Goal: Task Accomplishment & Management: Use online tool/utility

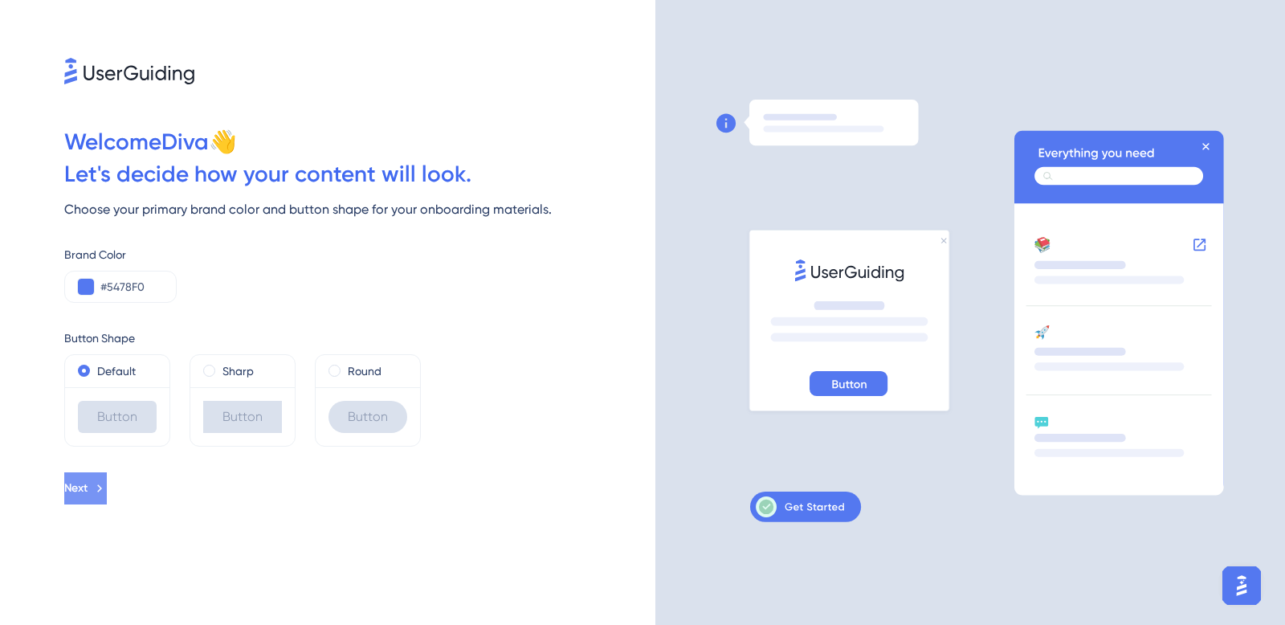
click at [88, 488] on span "Next" at bounding box center [75, 488] width 23 height 19
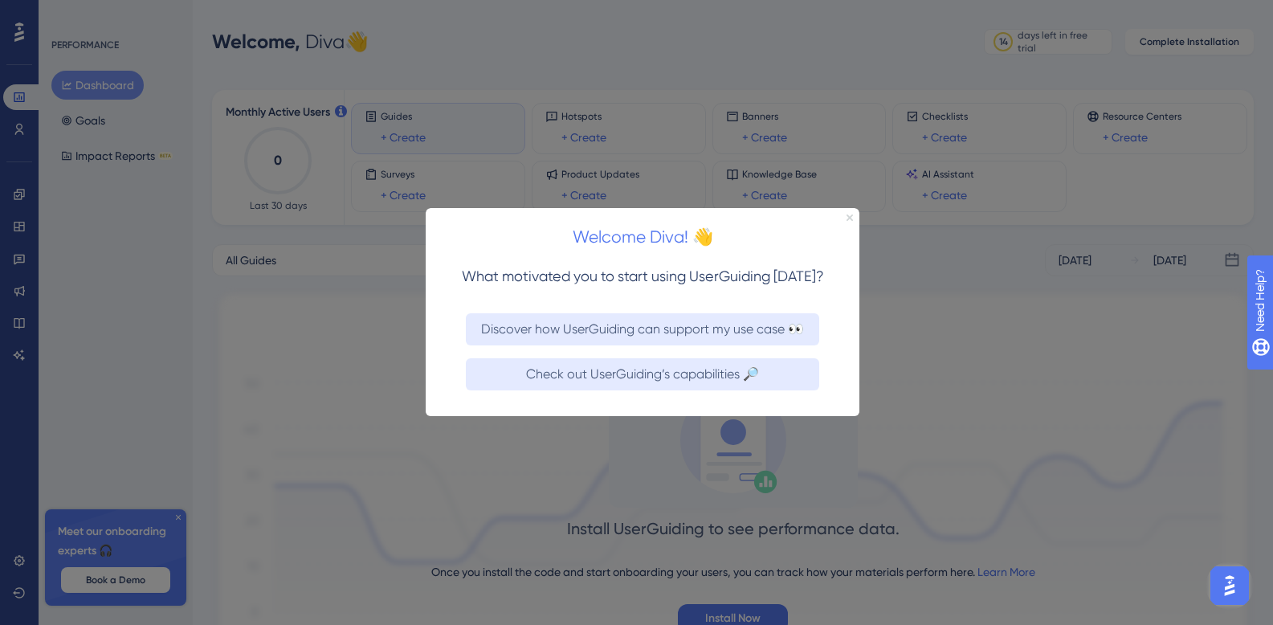
click at [850, 215] on icon "Close Preview" at bounding box center [849, 217] width 6 height 6
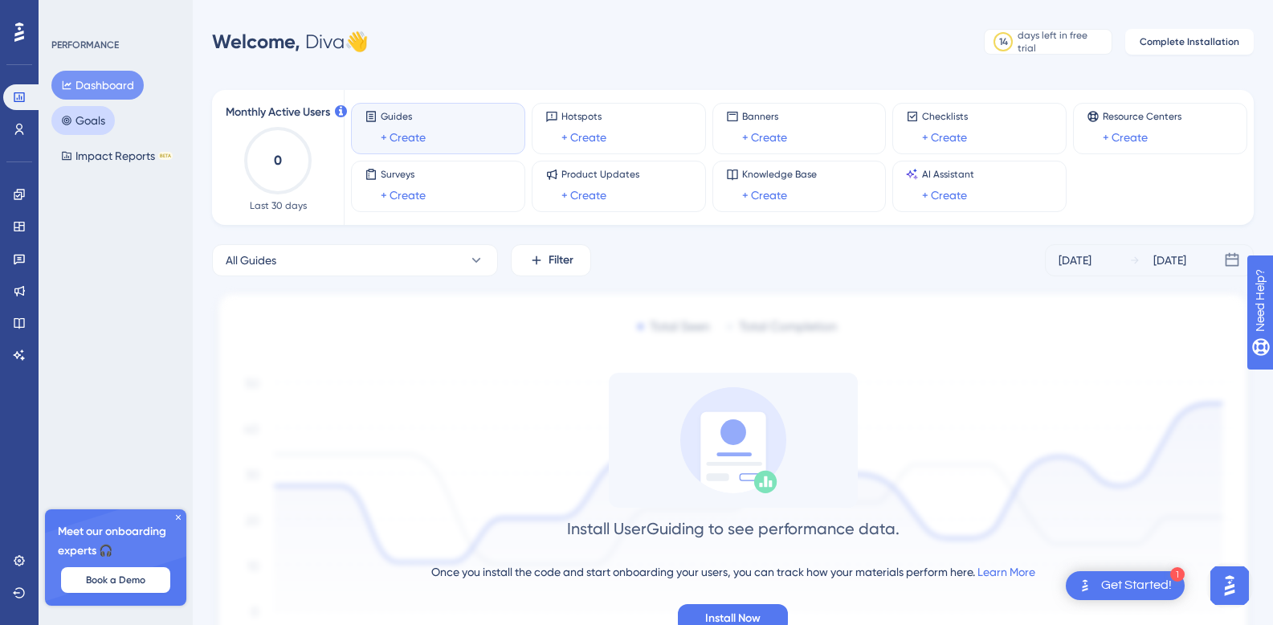
click at [95, 121] on button "Goals" at bounding box center [82, 120] width 63 height 29
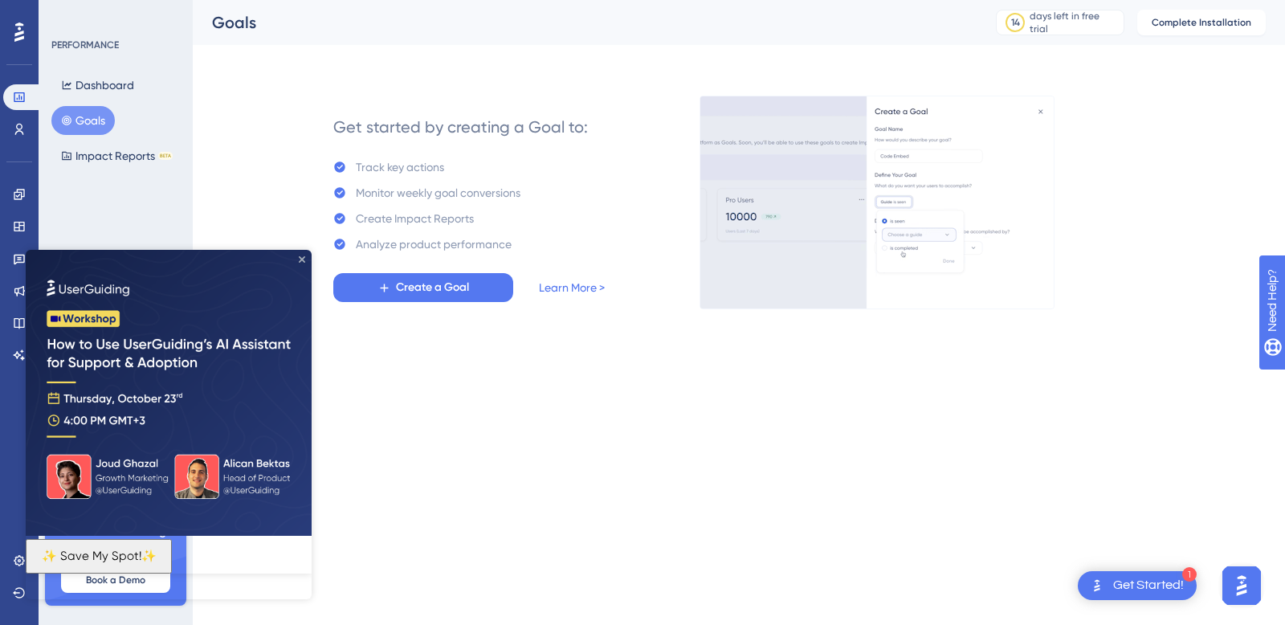
drag, startPoint x: 303, startPoint y: 259, endPoint x: 328, endPoint y: 509, distance: 251.0
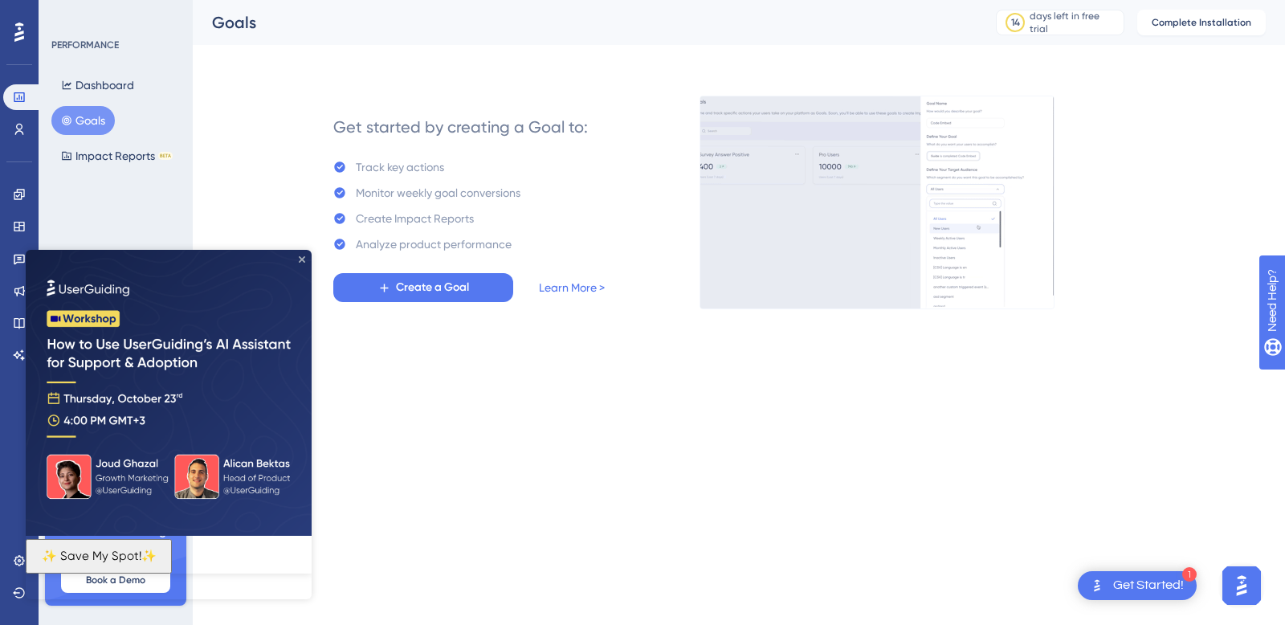
click at [303, 259] on icon "Close Preview" at bounding box center [302, 259] width 6 height 6
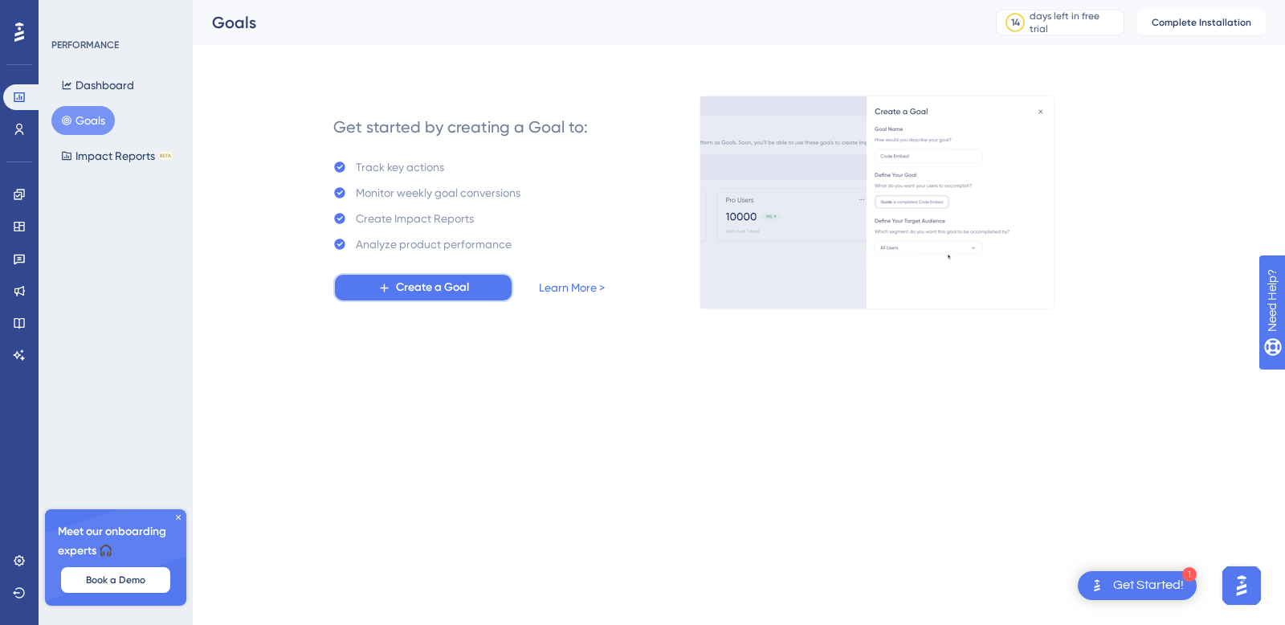
click at [381, 286] on icon at bounding box center [384, 288] width 14 height 14
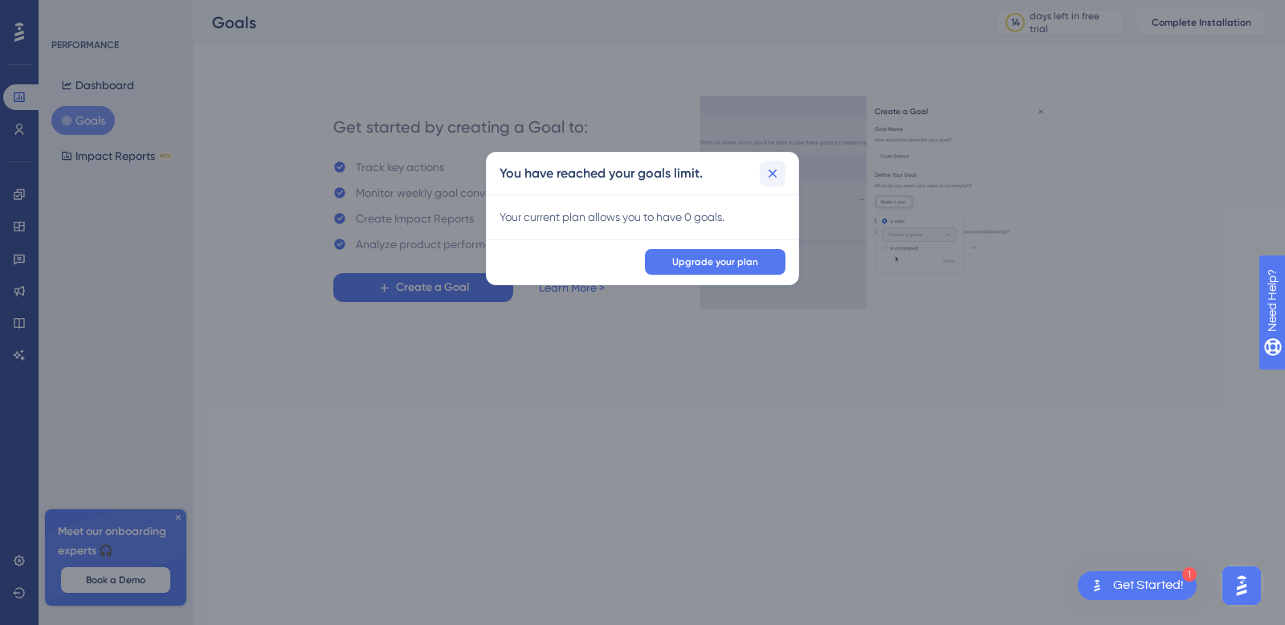
click at [775, 174] on icon at bounding box center [772, 173] width 16 height 16
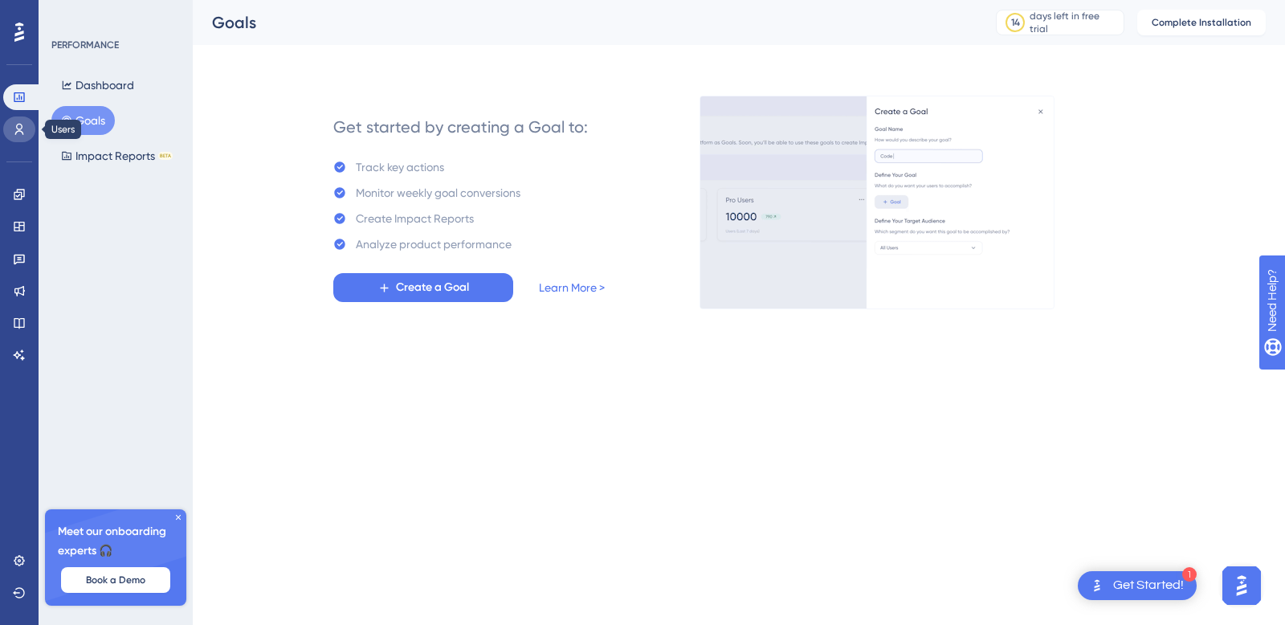
click at [25, 130] on icon at bounding box center [19, 129] width 13 height 13
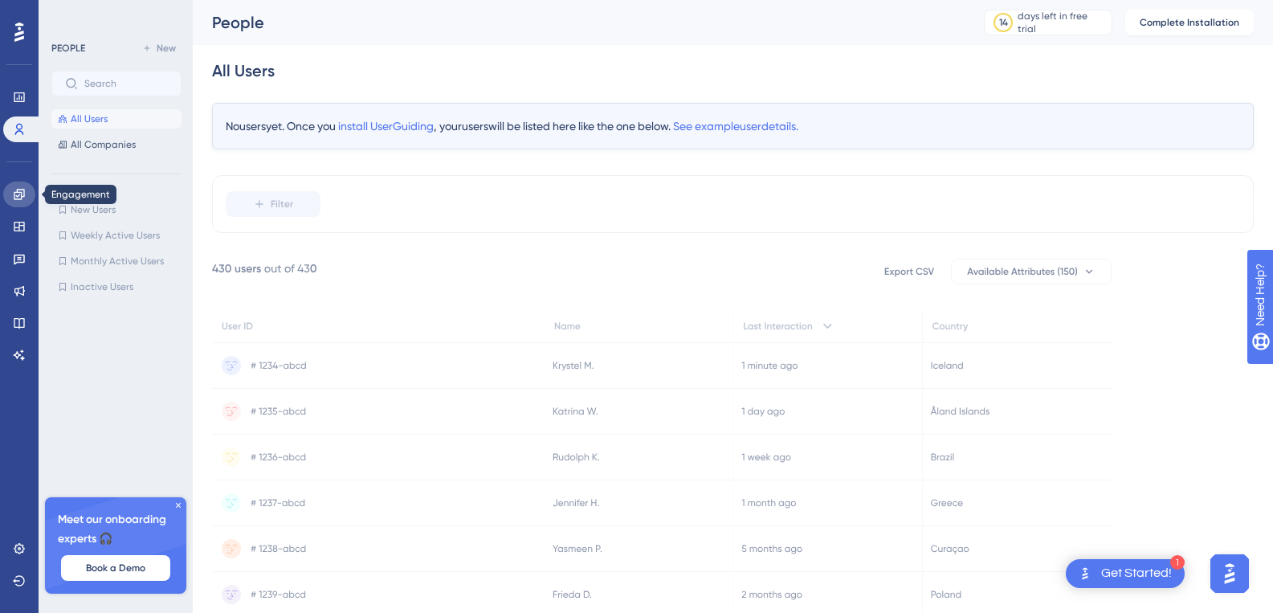
click at [13, 193] on icon at bounding box center [19, 194] width 13 height 13
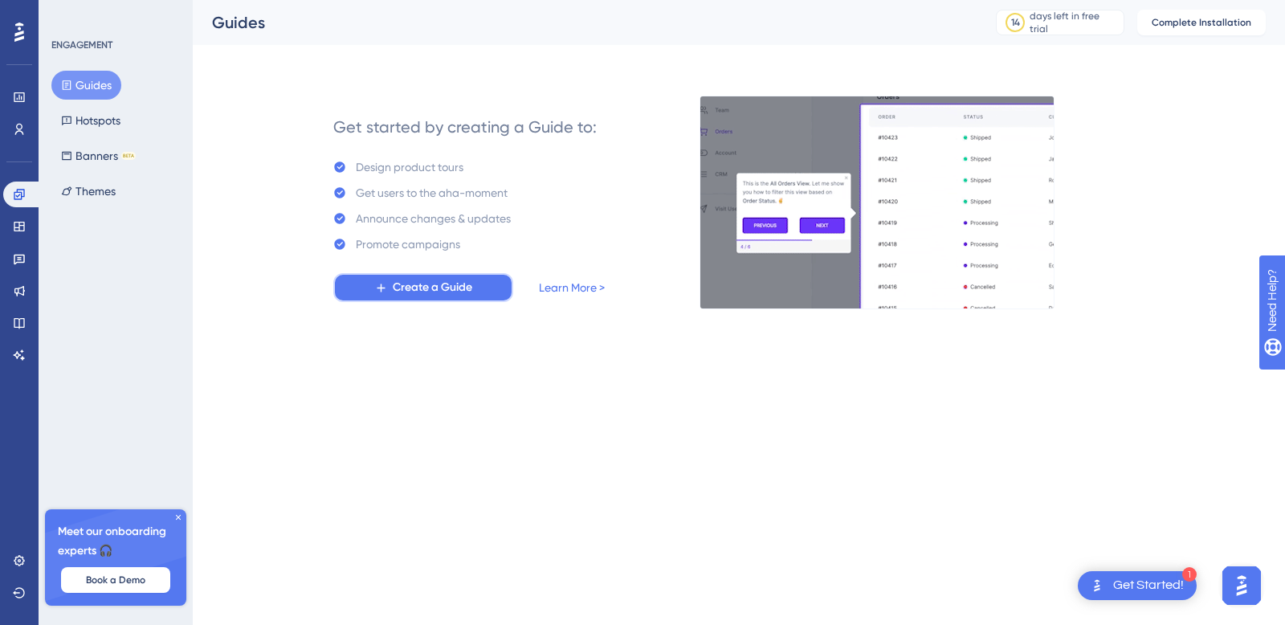
click at [410, 278] on span "Create a Guide" at bounding box center [432, 287] width 79 height 19
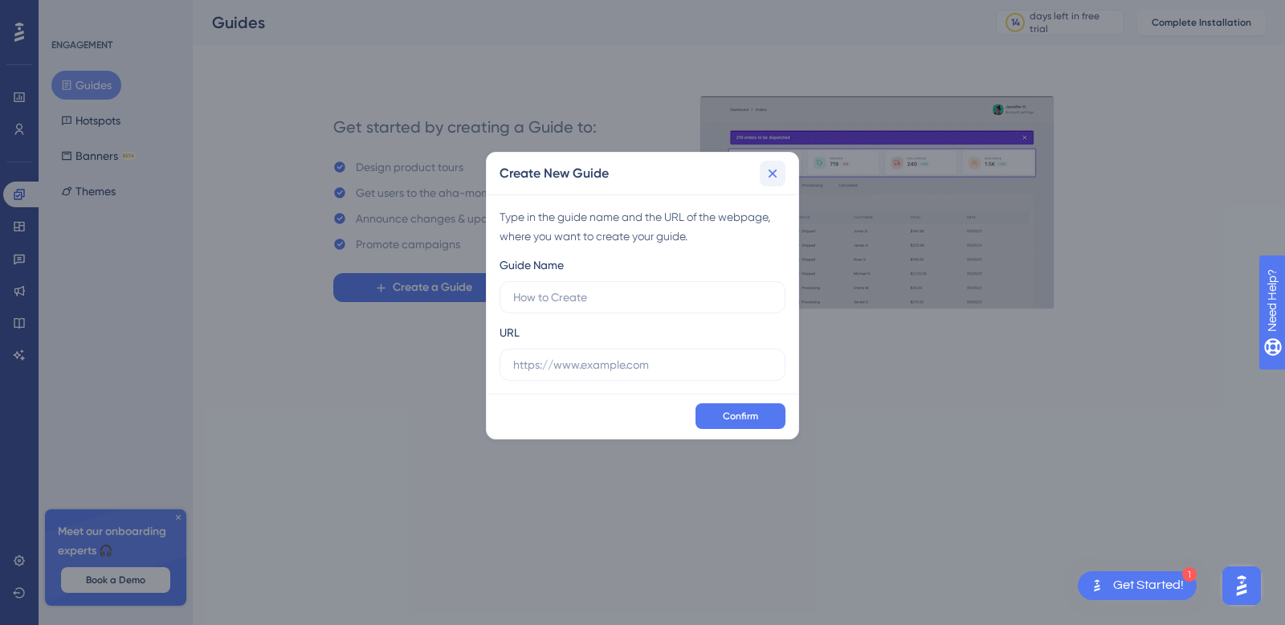
click at [775, 177] on icon at bounding box center [772, 173] width 16 height 16
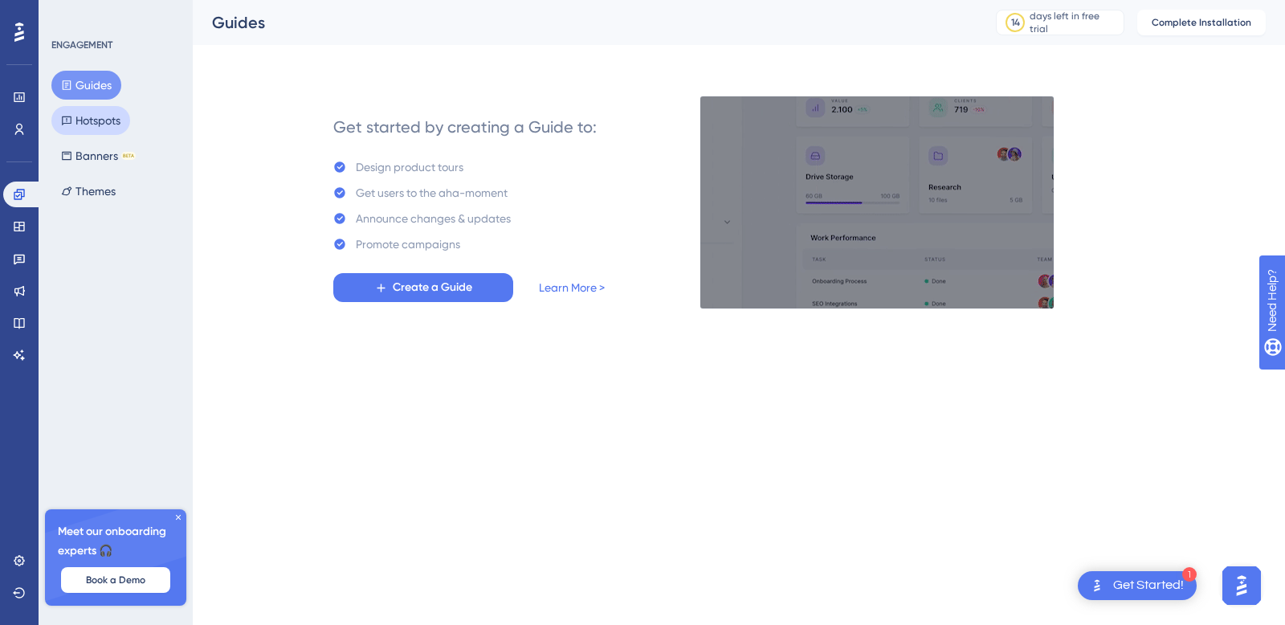
click at [104, 112] on button "Hotspots" at bounding box center [90, 120] width 79 height 29
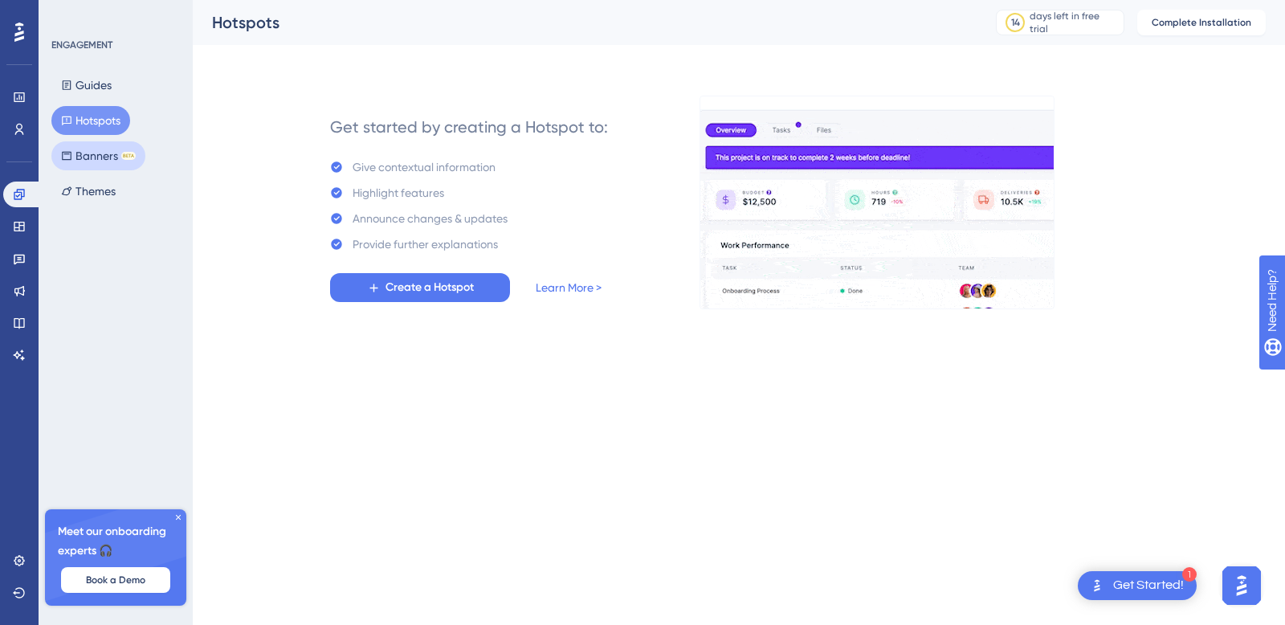
click at [75, 157] on button "Banners BETA" at bounding box center [98, 155] width 94 height 29
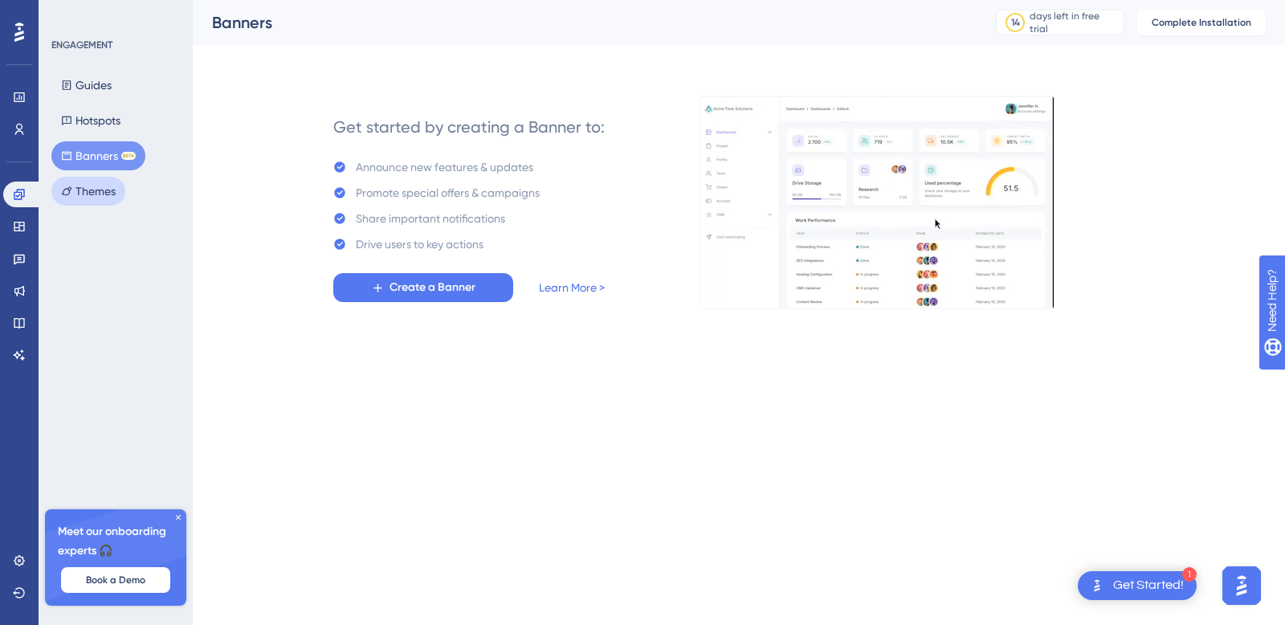
click at [87, 188] on button "Themes" at bounding box center [88, 191] width 74 height 29
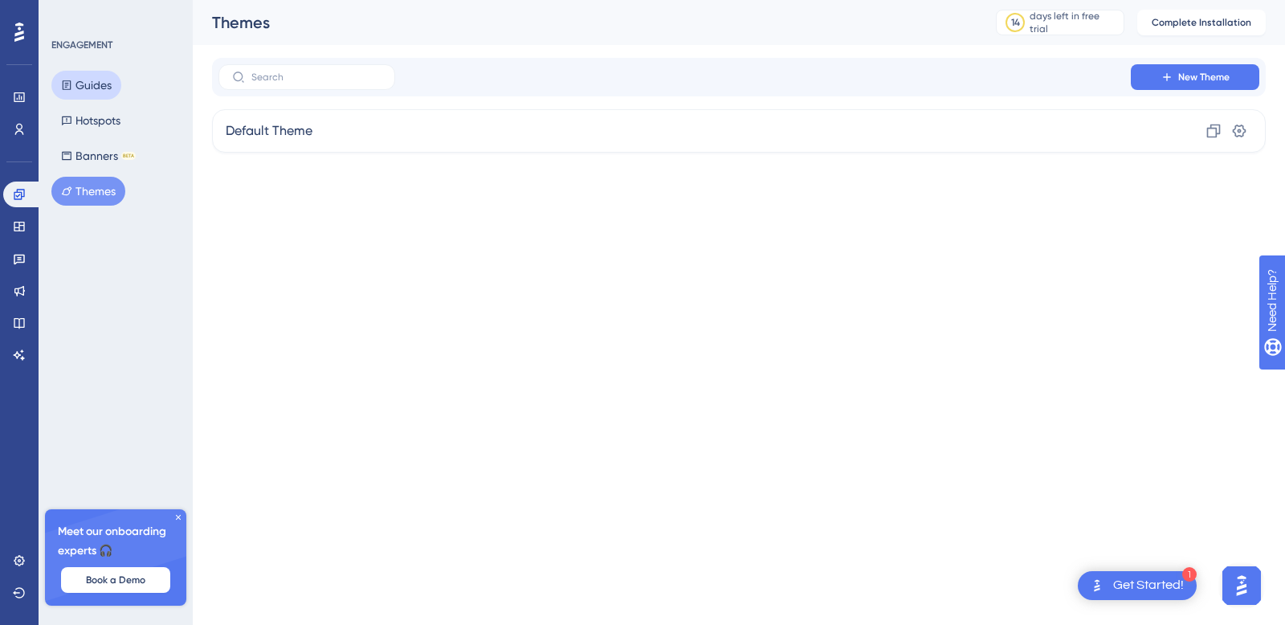
click at [94, 90] on button "Guides" at bounding box center [86, 85] width 70 height 29
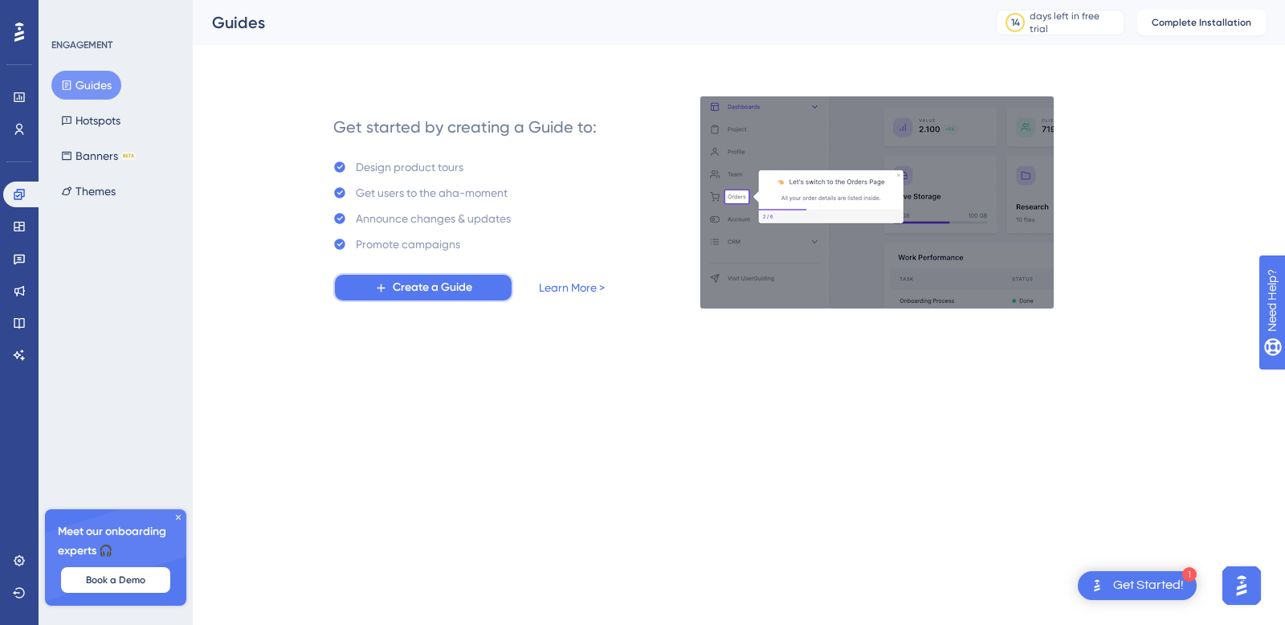
click at [458, 294] on span "Create a Guide" at bounding box center [432, 287] width 79 height 19
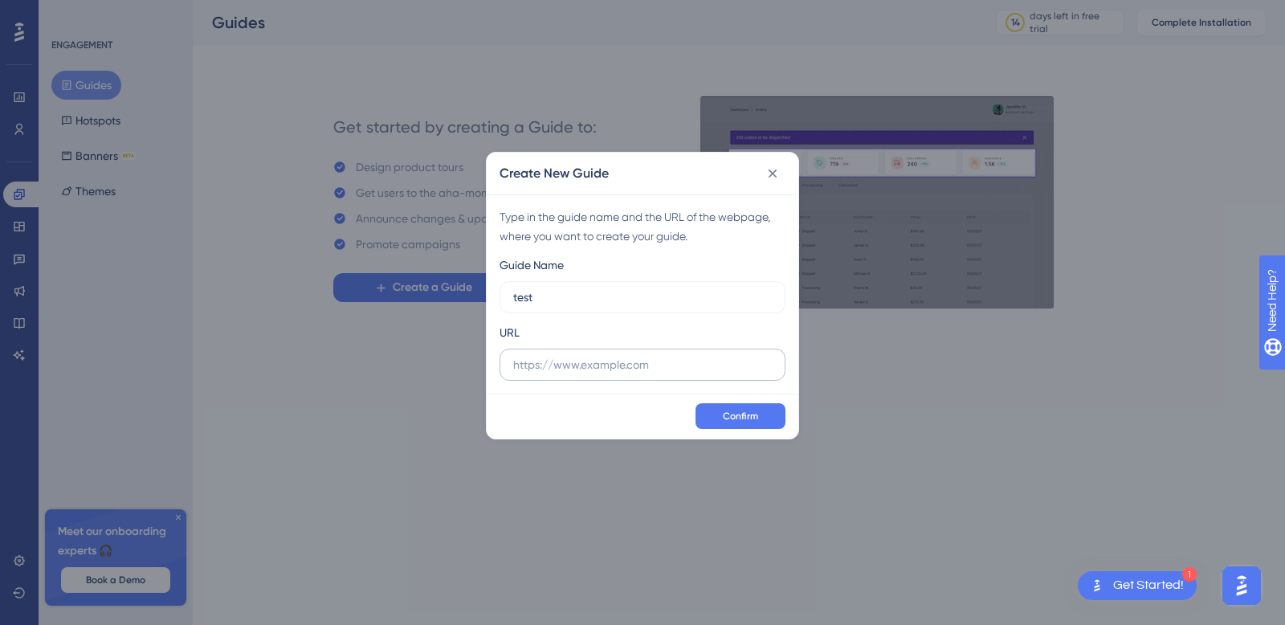
type input "test"
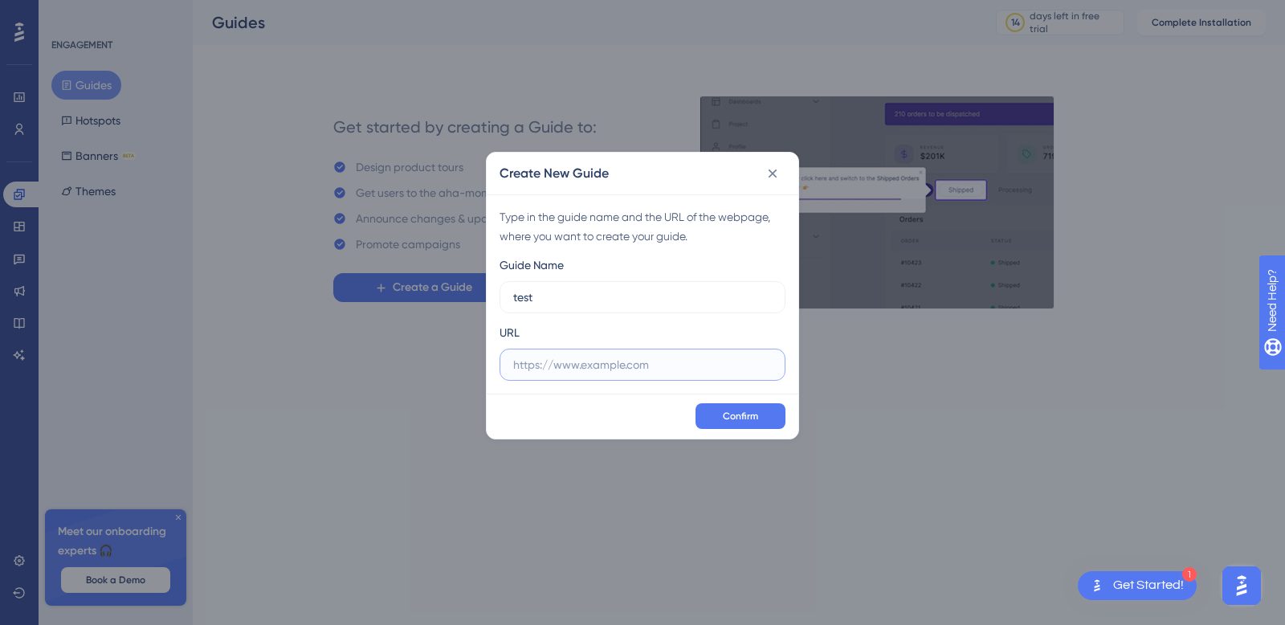
click at [617, 367] on input "text" at bounding box center [642, 365] width 259 height 18
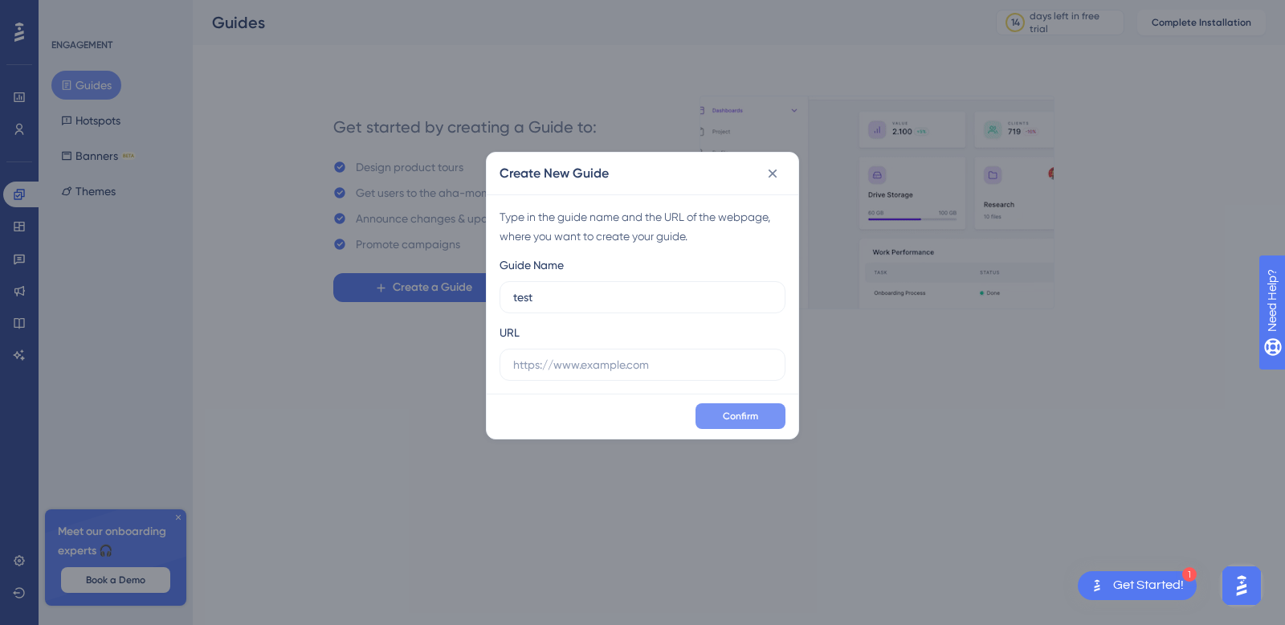
click at [718, 409] on button "Confirm" at bounding box center [740, 416] width 90 height 26
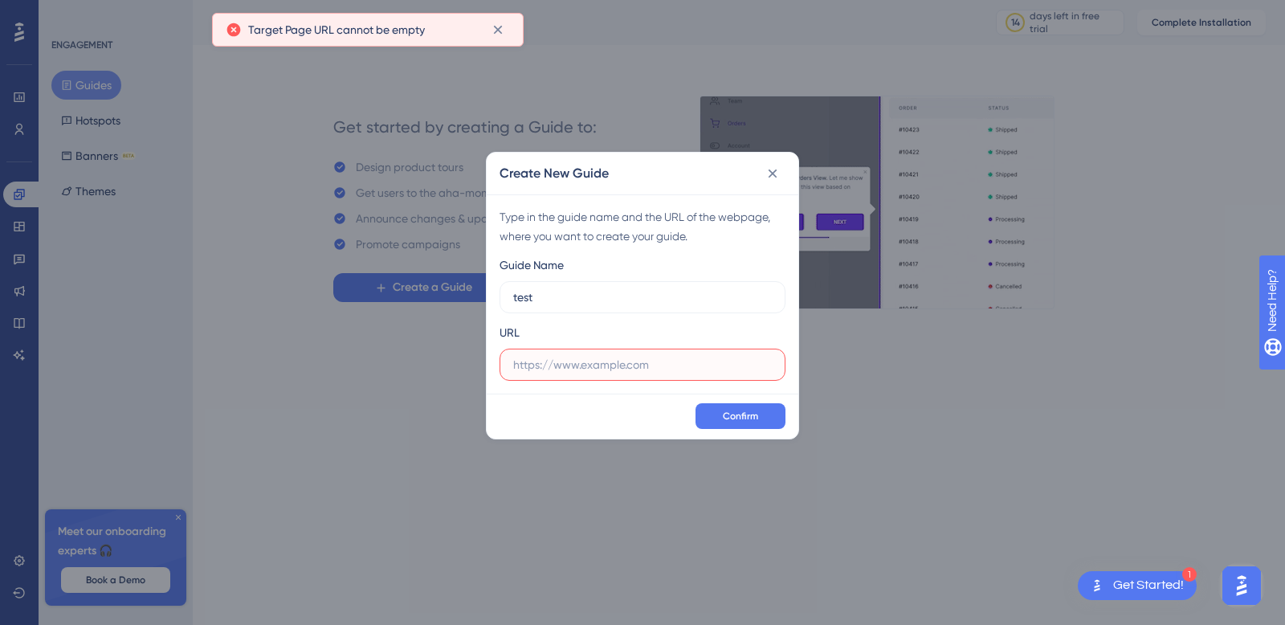
click at [576, 367] on input "text" at bounding box center [642, 365] width 259 height 18
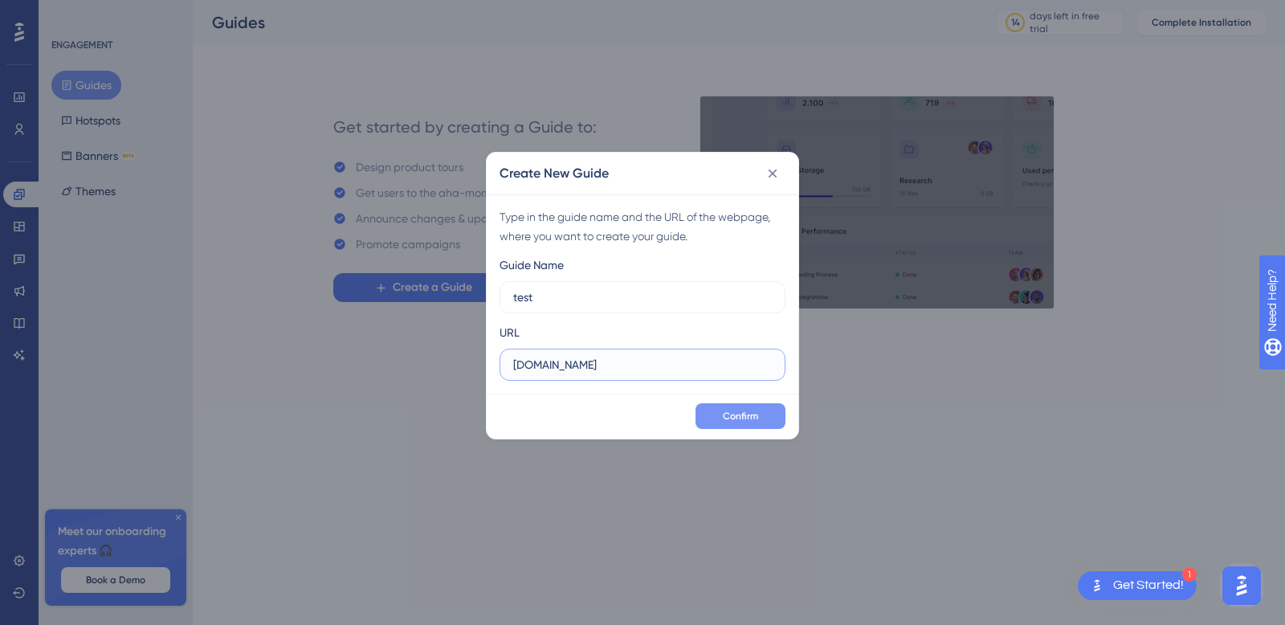
type input "app.qa.zeroe.io"
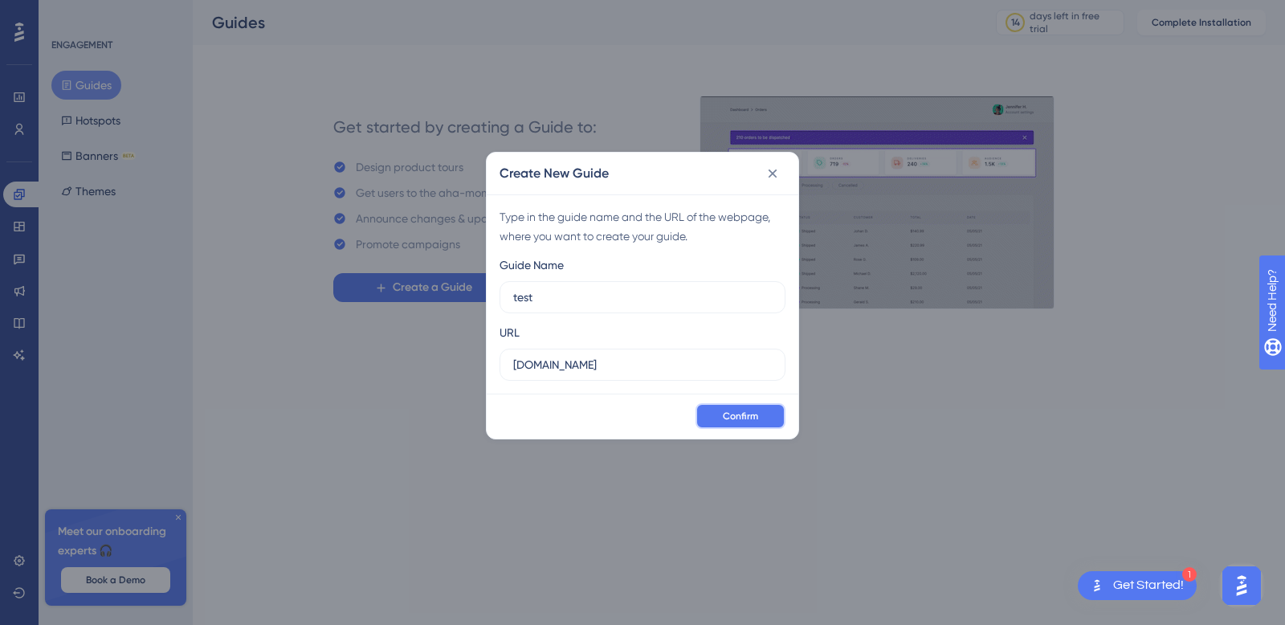
click at [736, 406] on button "Confirm" at bounding box center [740, 416] width 90 height 26
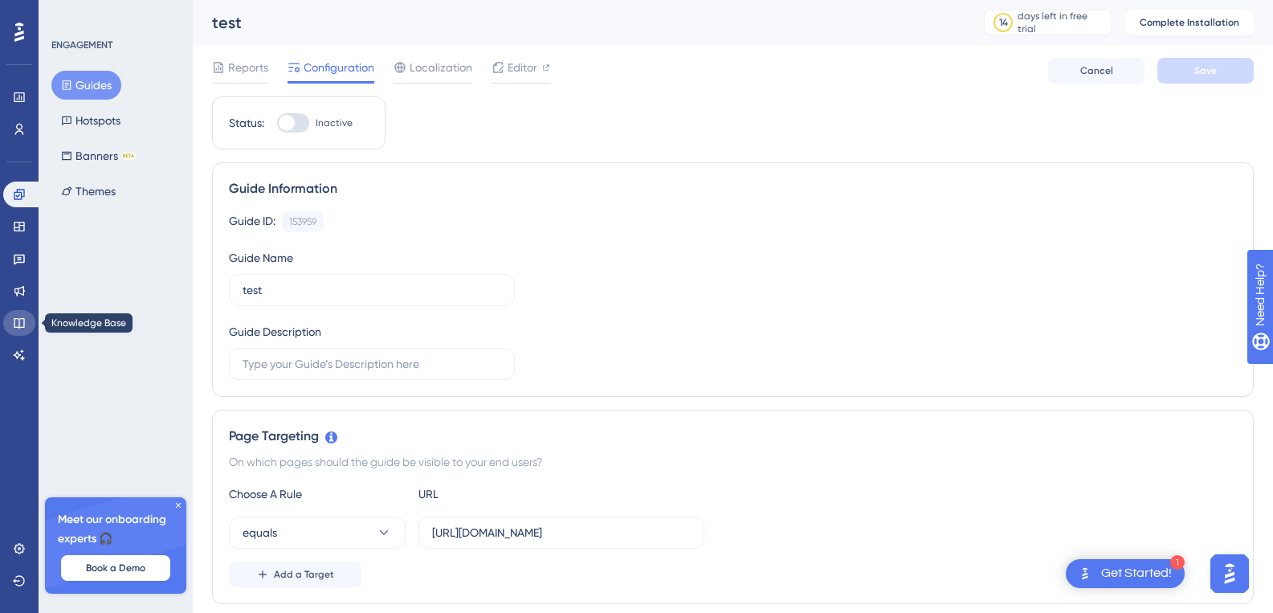
click at [22, 328] on icon at bounding box center [19, 322] width 13 height 13
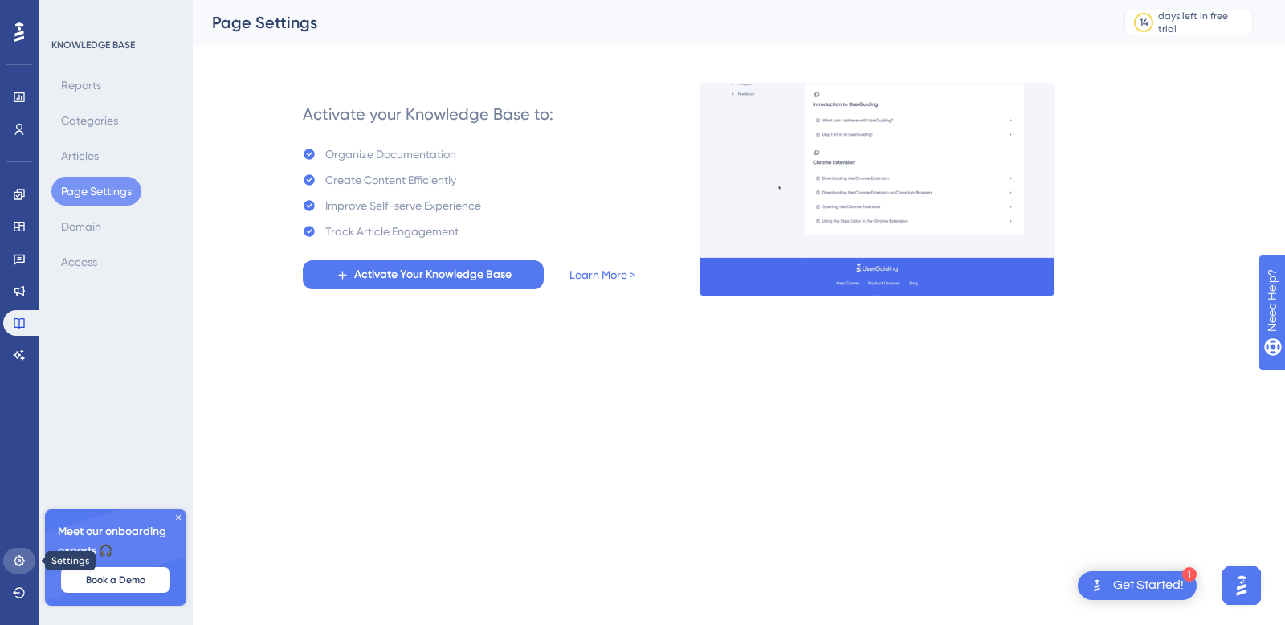
click at [14, 560] on icon at bounding box center [19, 560] width 10 height 10
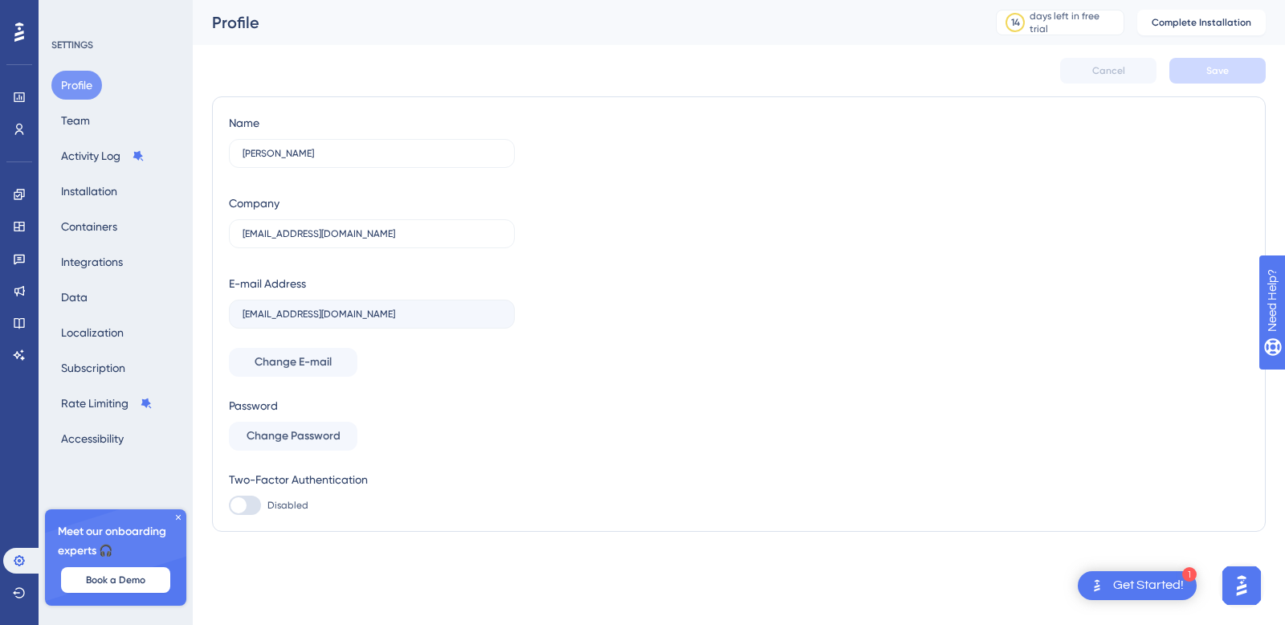
click at [1152, 592] on div "Get Started!" at bounding box center [1148, 586] width 71 height 18
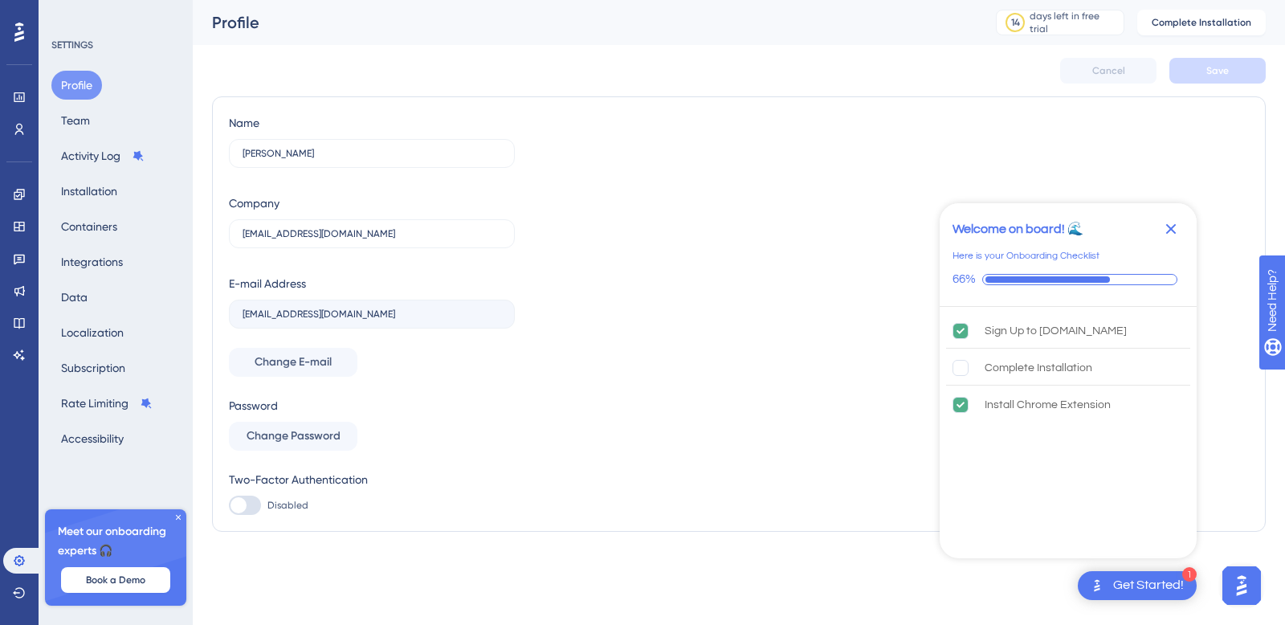
click at [1168, 228] on icon "Close Checklist" at bounding box center [1171, 229] width 10 height 10
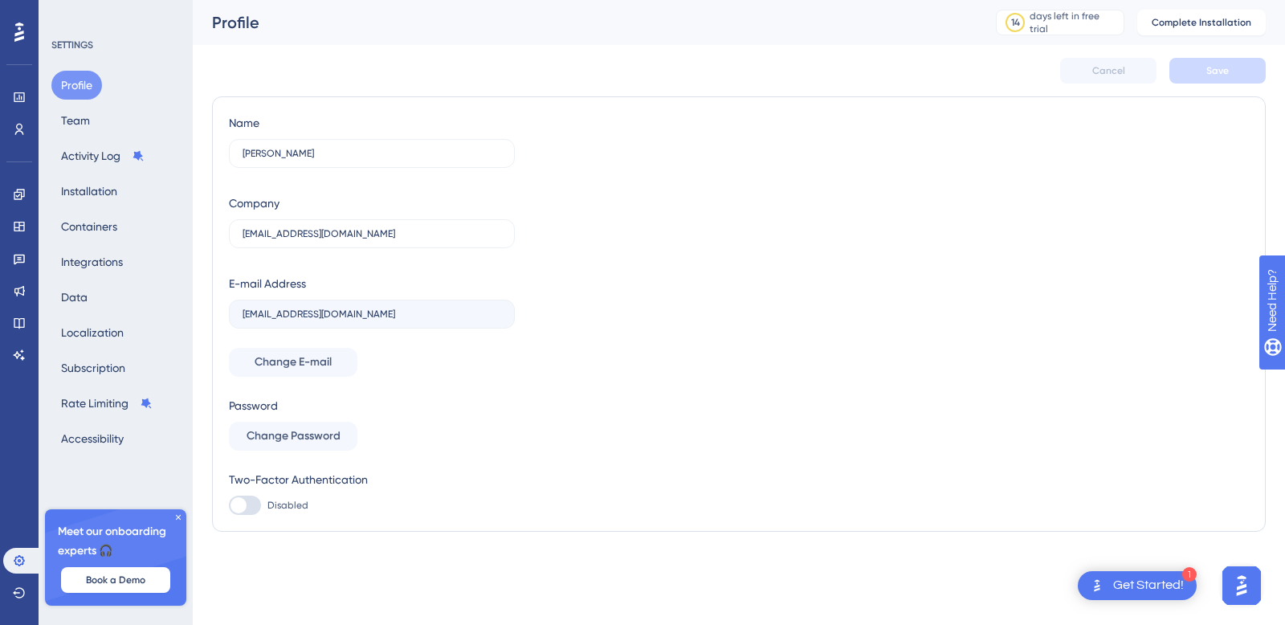
click at [22, 23] on icon at bounding box center [19, 31] width 10 height 19
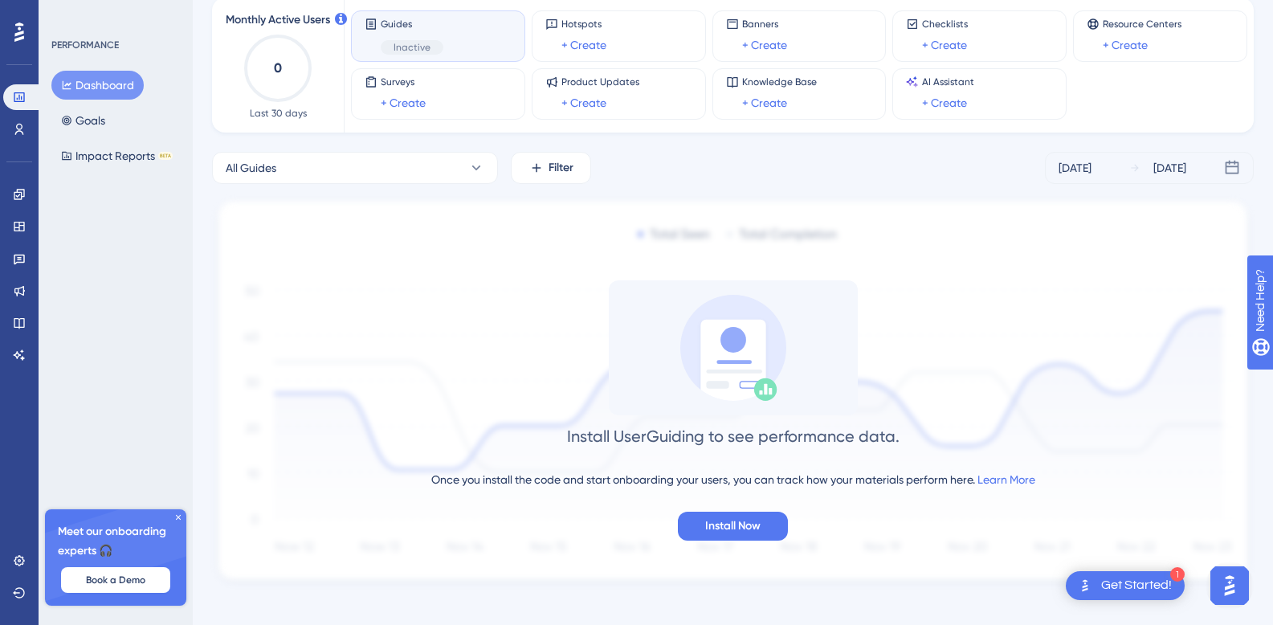
scroll to position [107, 0]
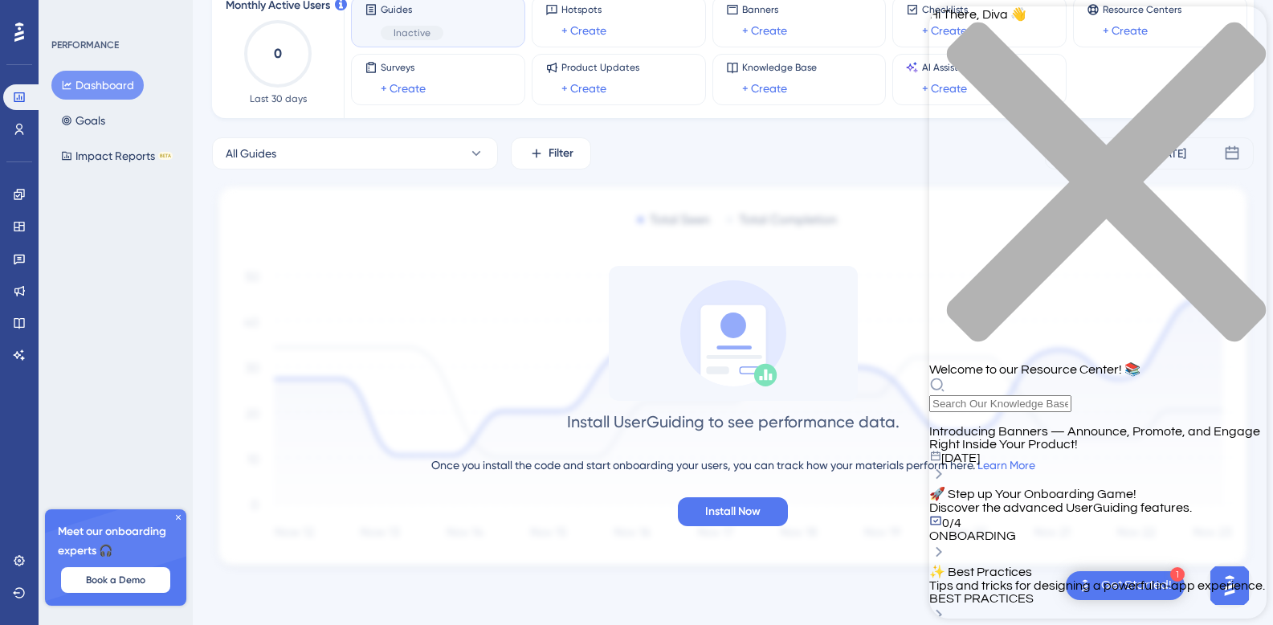
click at [1024, 96] on div "Hi There, Diva 👋 Welcome to our Resource Center! 📚" at bounding box center [1097, 208] width 337 height 405
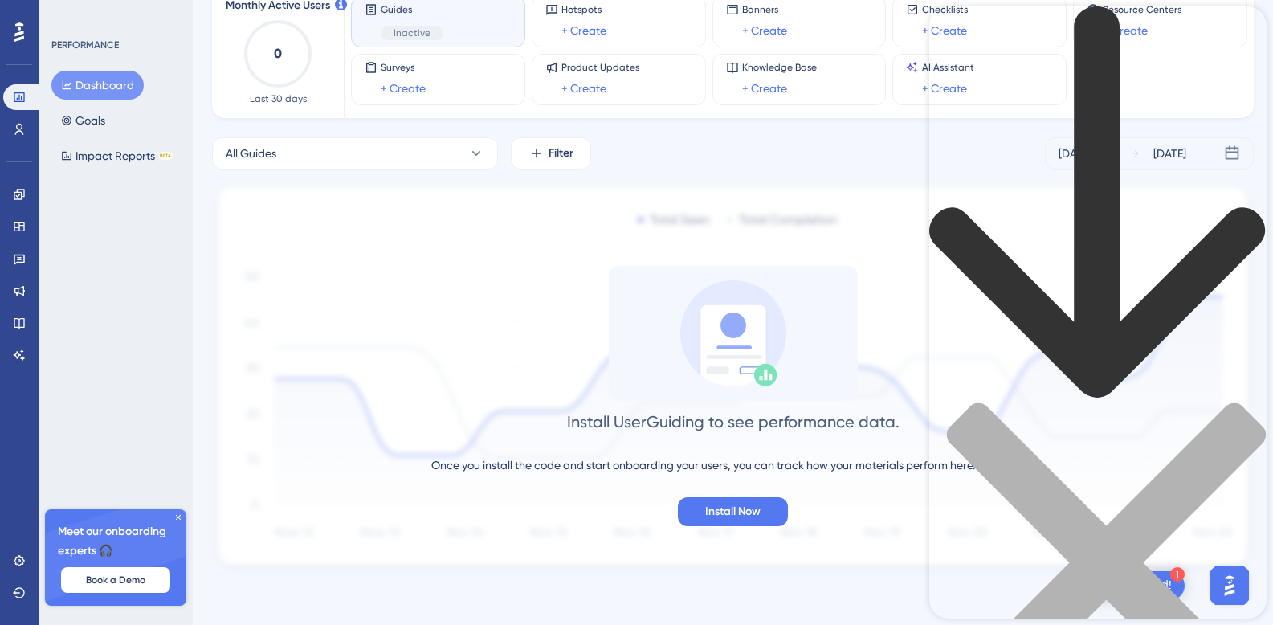
type input "video"
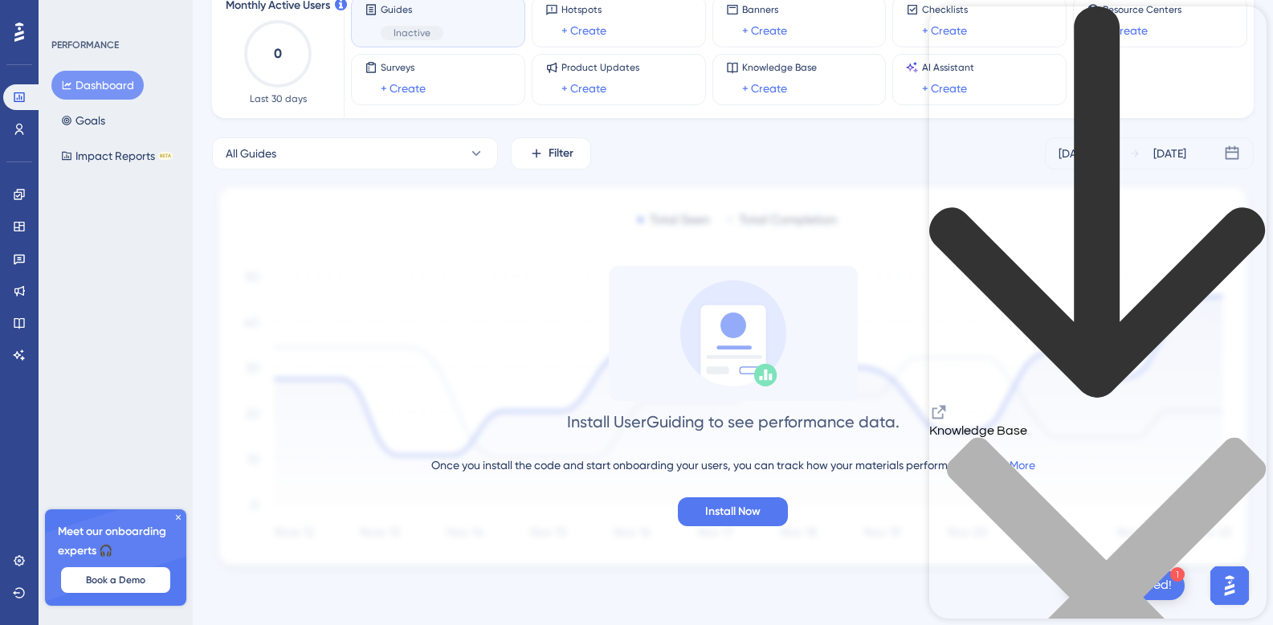
click at [1237, 437] on icon "close resource center" at bounding box center [1097, 605] width 337 height 337
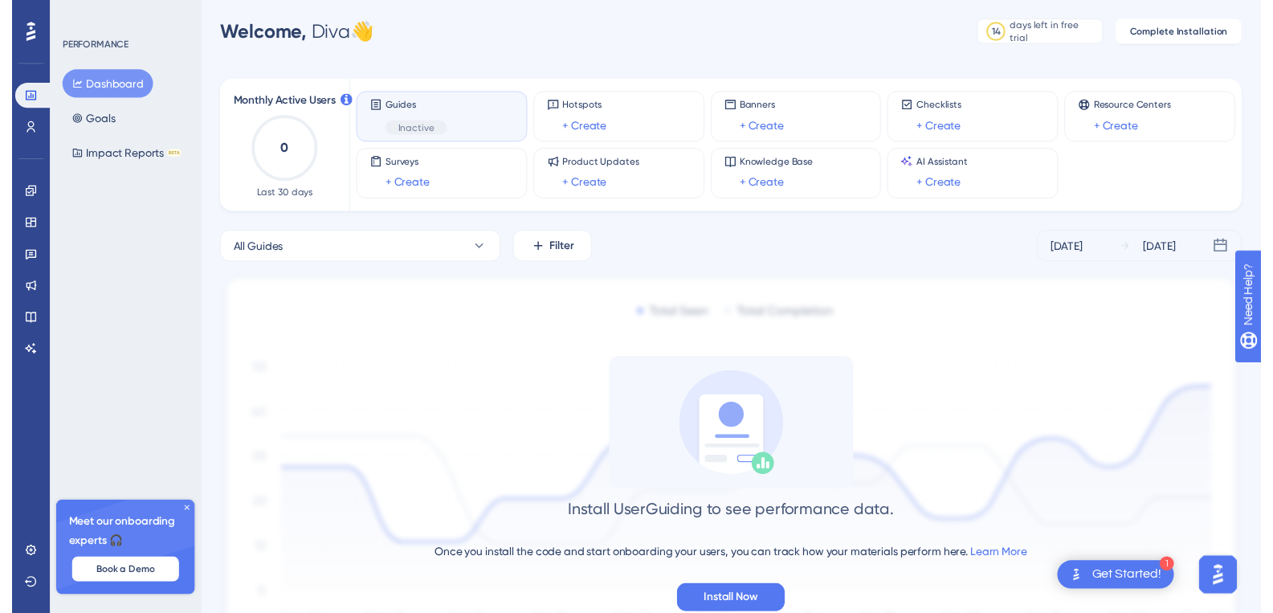
scroll to position [0, 0]
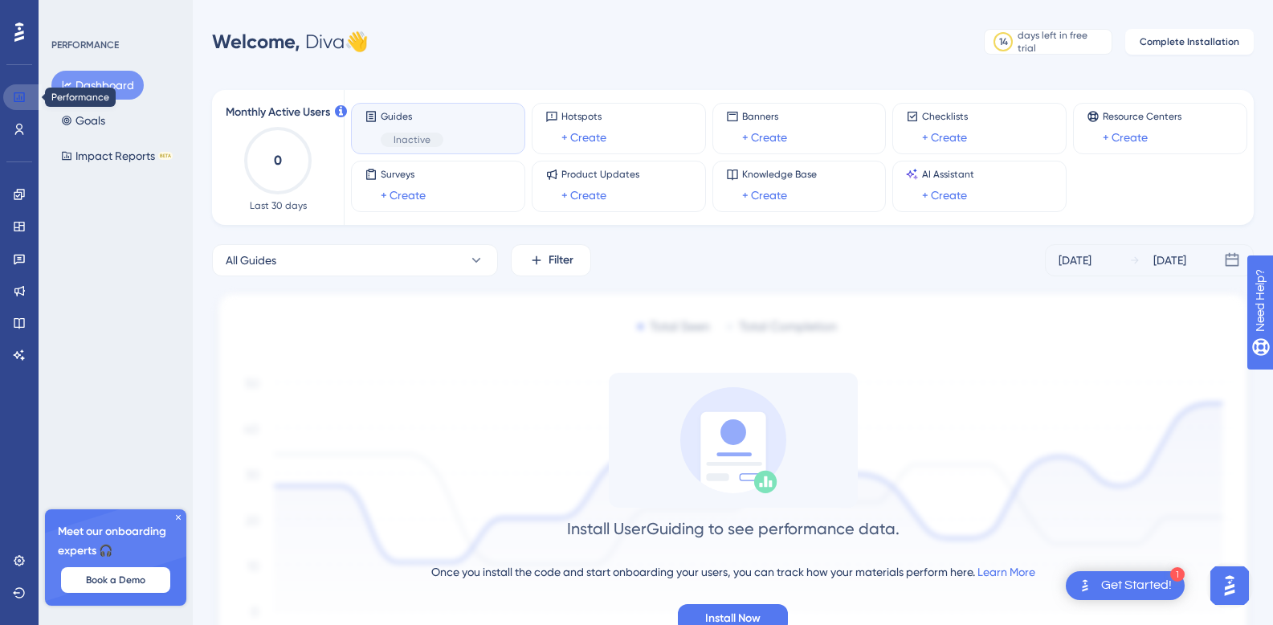
drag, startPoint x: 31, startPoint y: 100, endPoint x: 32, endPoint y: 113, distance: 12.9
click at [31, 100] on link at bounding box center [22, 97] width 39 height 26
click at [18, 194] on icon at bounding box center [19, 194] width 13 height 13
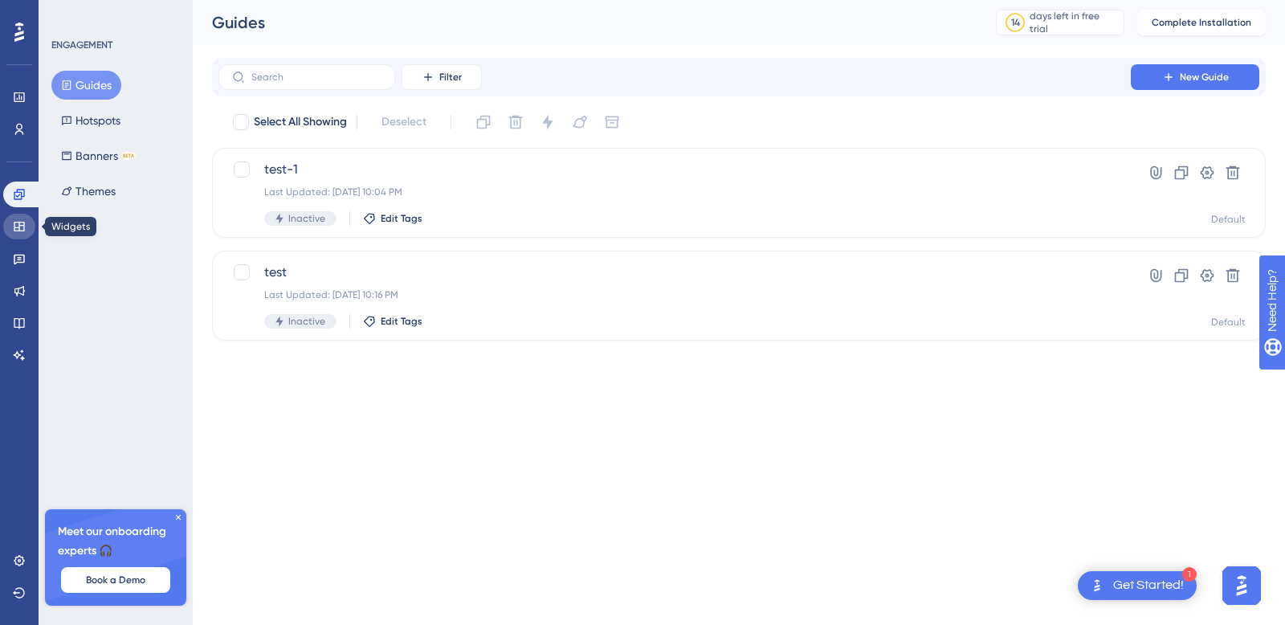
click at [17, 222] on icon at bounding box center [19, 227] width 10 height 10
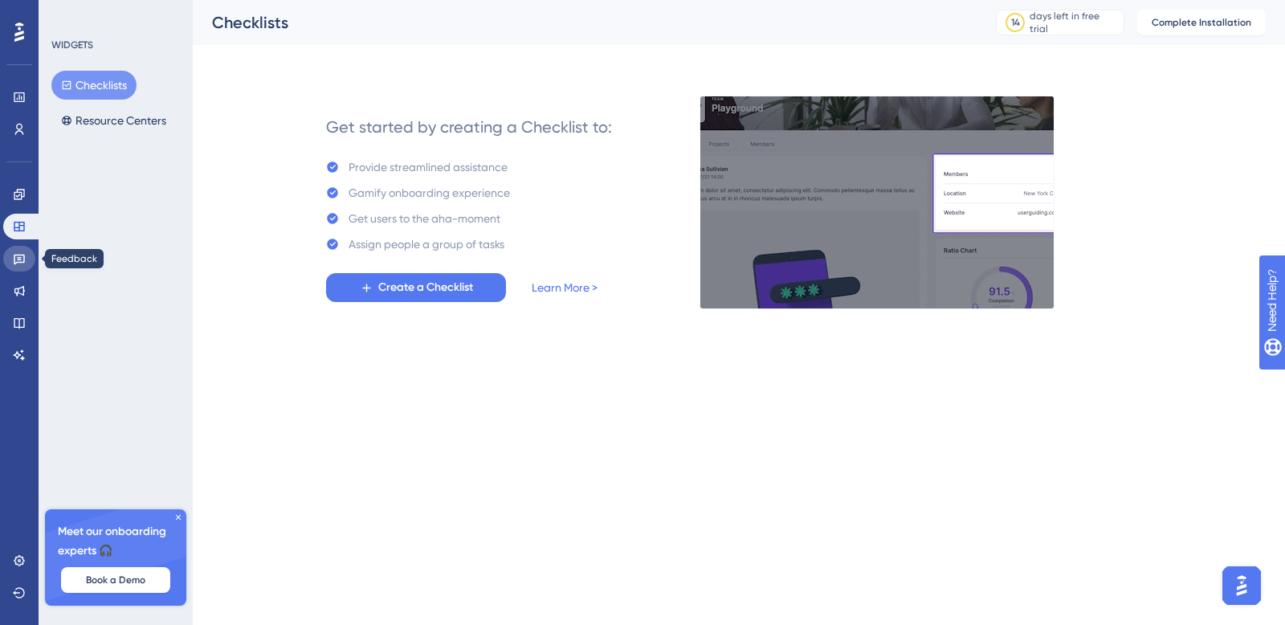
click at [16, 263] on icon at bounding box center [19, 260] width 11 height 10
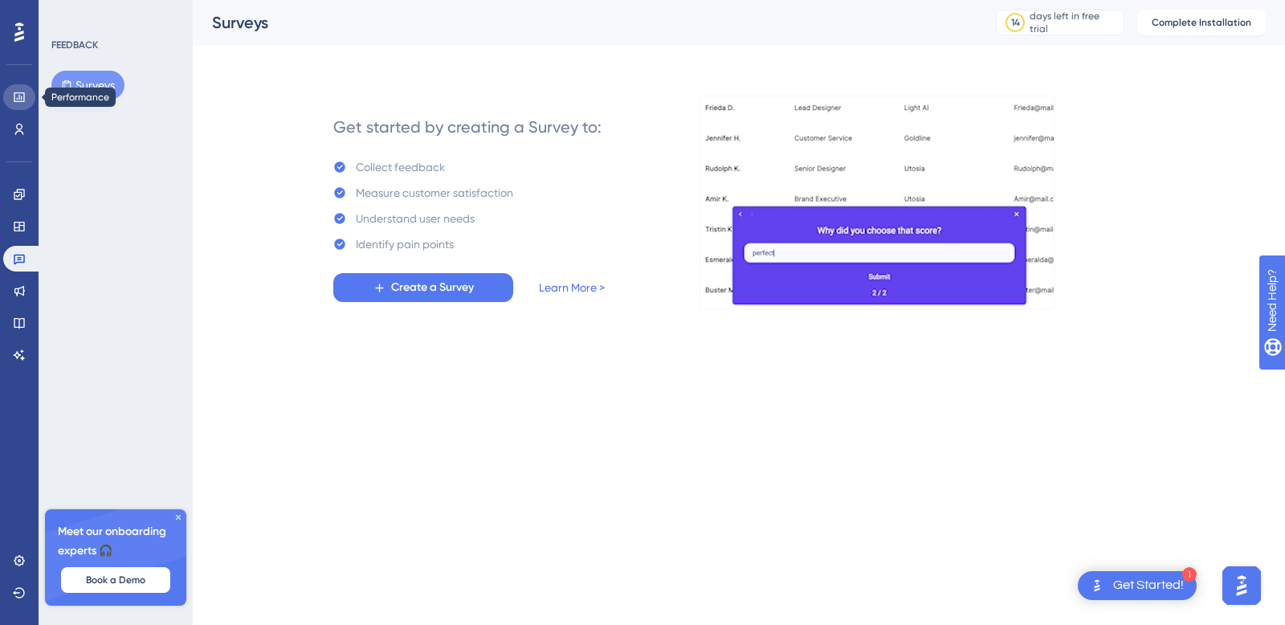
click at [18, 99] on icon at bounding box center [19, 97] width 13 height 13
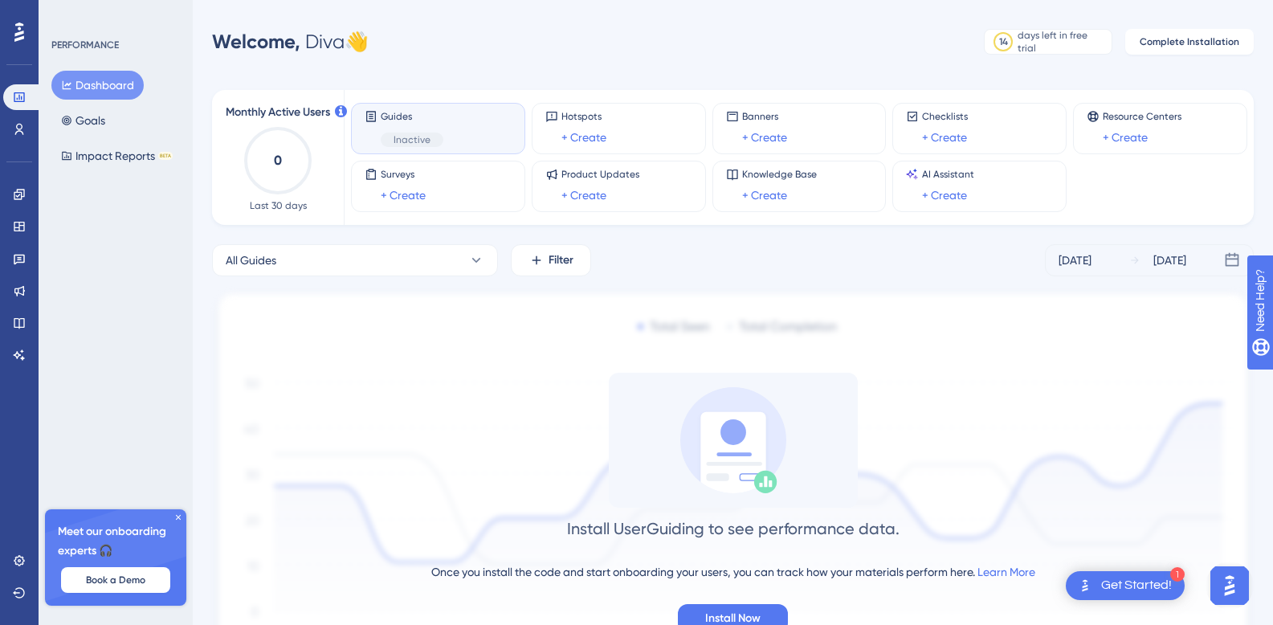
click at [407, 138] on span "Inactive" at bounding box center [411, 139] width 37 height 13
click at [180, 516] on icon at bounding box center [178, 517] width 10 height 10
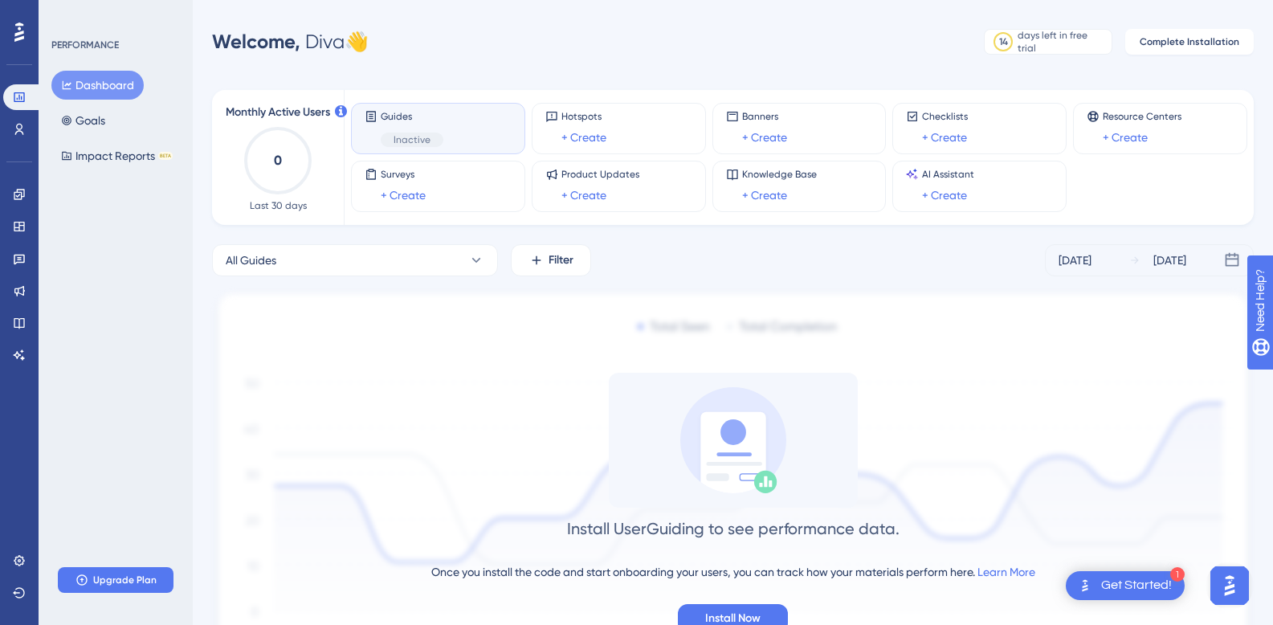
click at [132, 351] on div "PERFORMANCE Dashboard Goals Impact Reports BETA Upgrade Plan" at bounding box center [116, 312] width 154 height 625
click at [427, 133] on span "Inactive" at bounding box center [411, 139] width 37 height 13
click at [22, 136] on link at bounding box center [19, 129] width 32 height 26
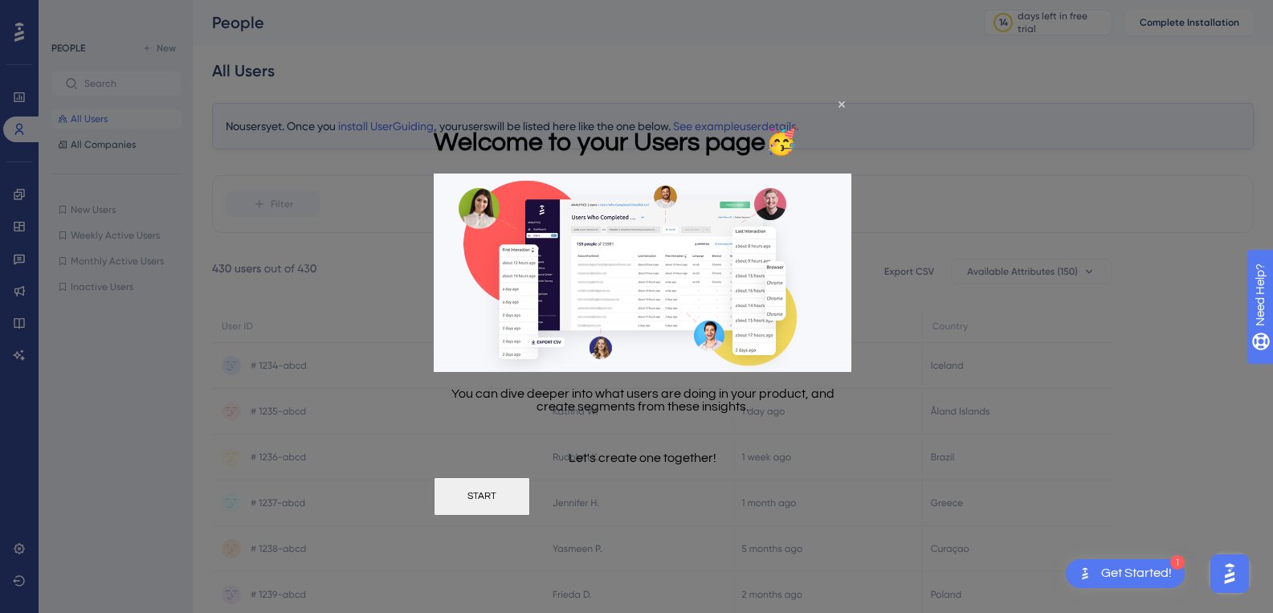
click at [530, 498] on button "START" at bounding box center [482, 496] width 96 height 39
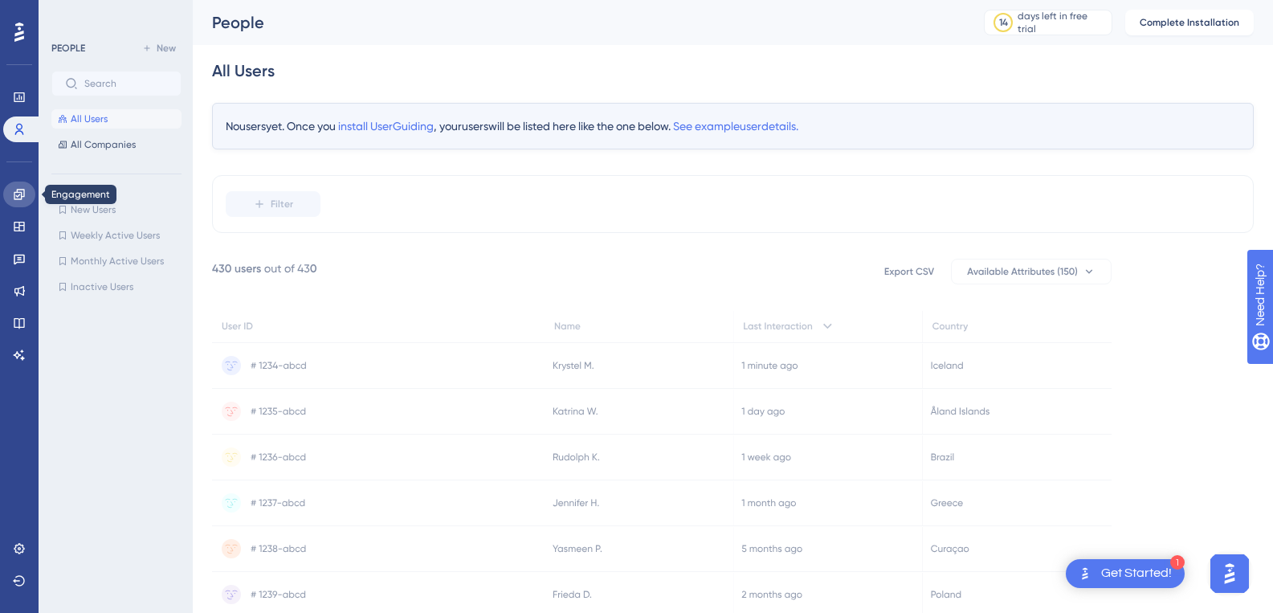
click at [31, 196] on link at bounding box center [19, 194] width 32 height 26
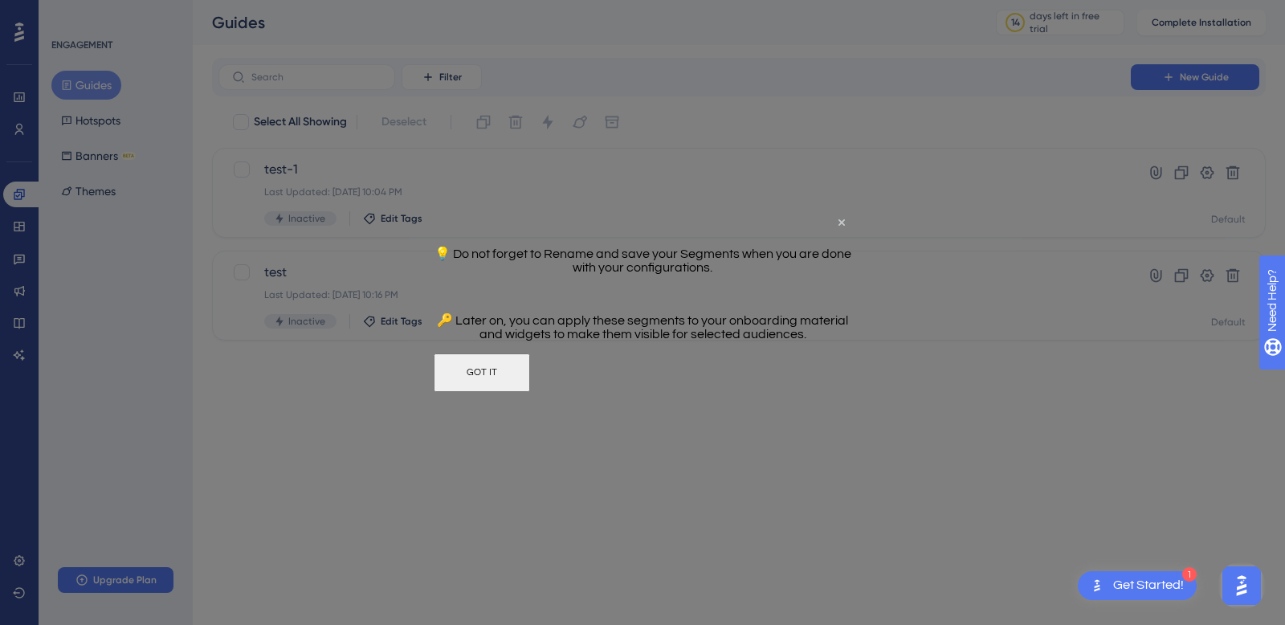
click at [530, 374] on button "GOT IT" at bounding box center [482, 371] width 96 height 39
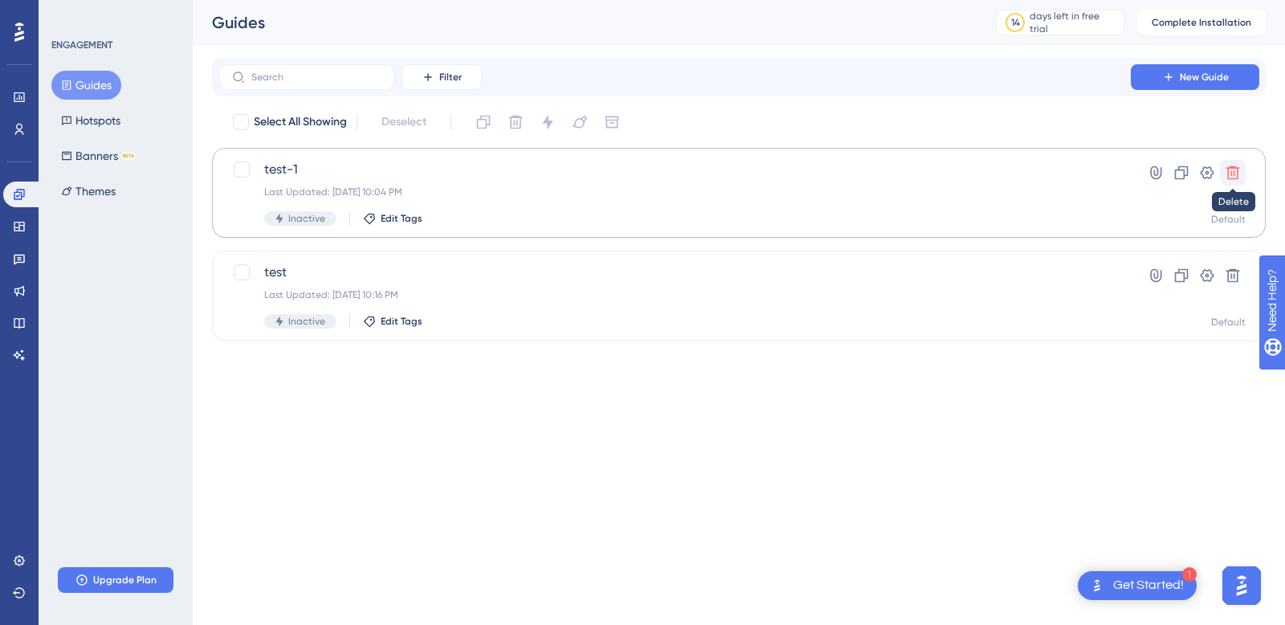
click at [1226, 172] on icon at bounding box center [1233, 173] width 16 height 16
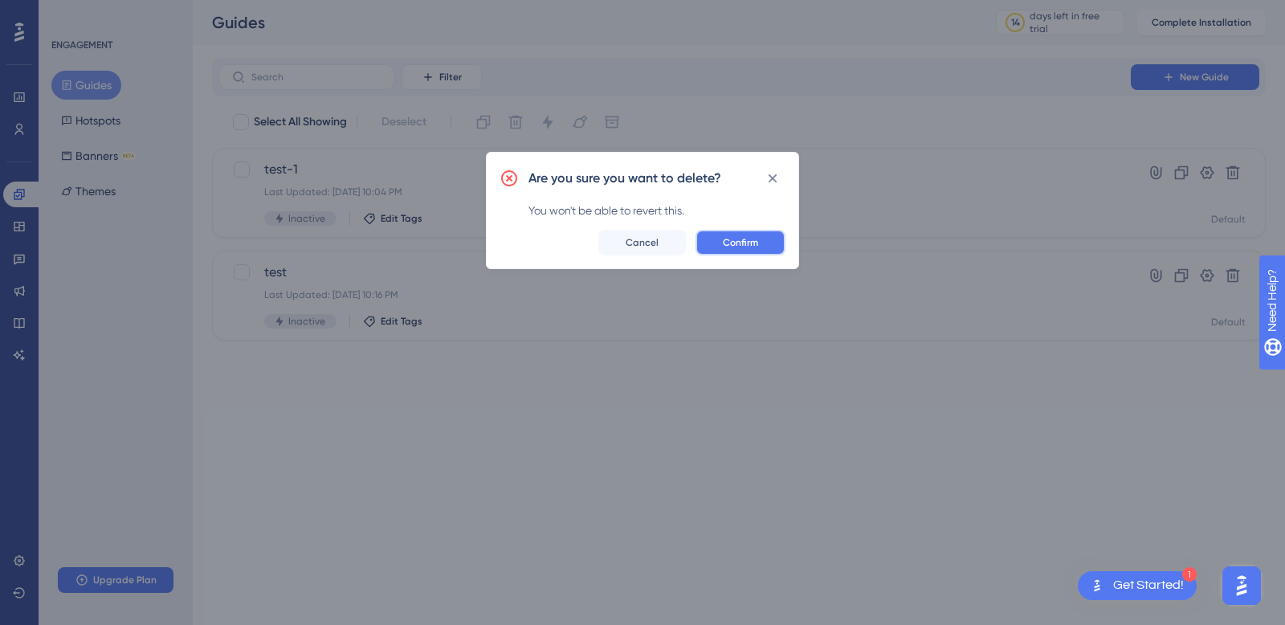
click at [760, 239] on button "Confirm" at bounding box center [740, 243] width 90 height 26
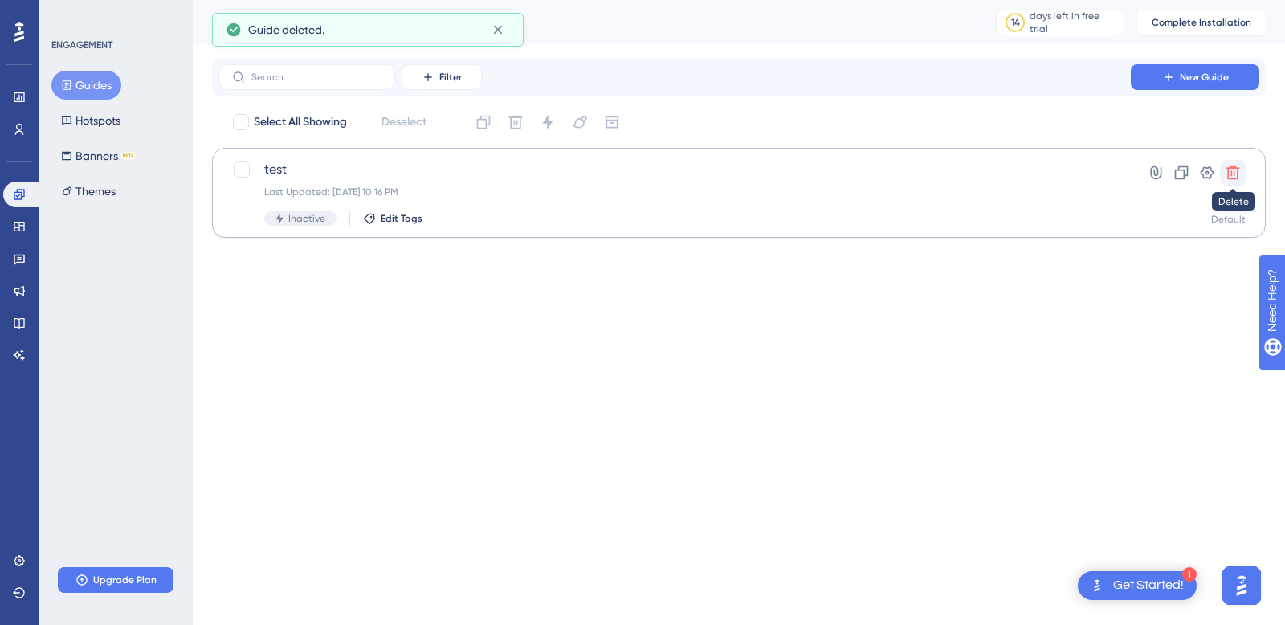
click at [1229, 169] on icon at bounding box center [1233, 173] width 16 height 16
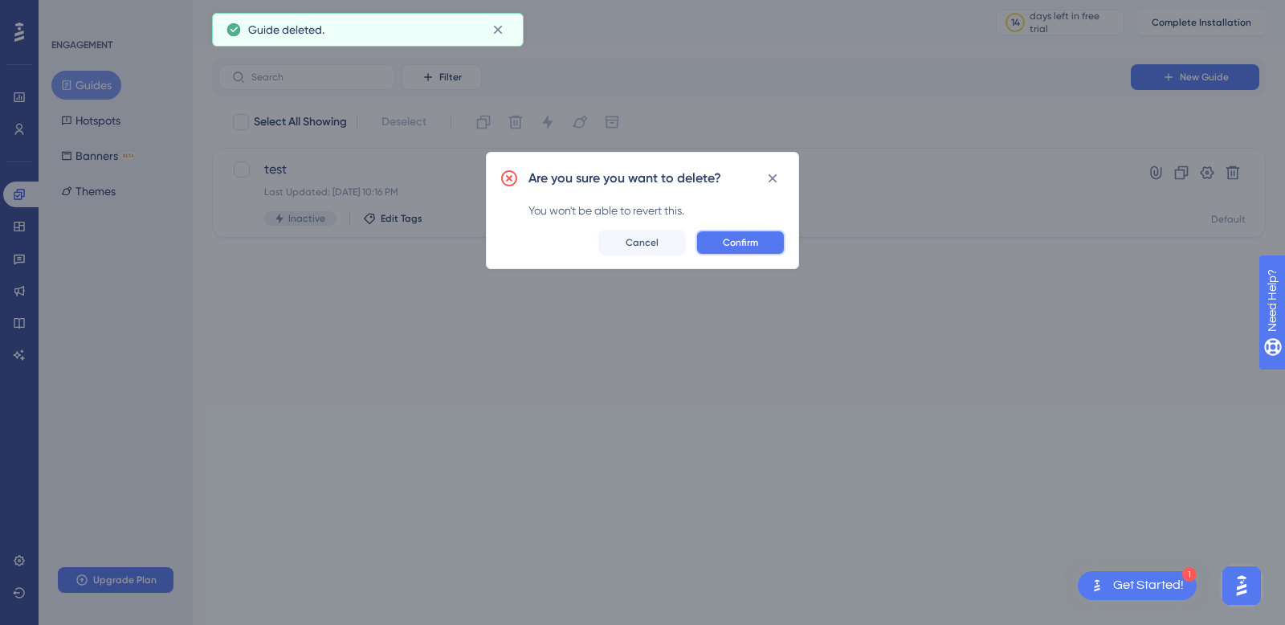
click at [760, 242] on button "Confirm" at bounding box center [740, 243] width 90 height 26
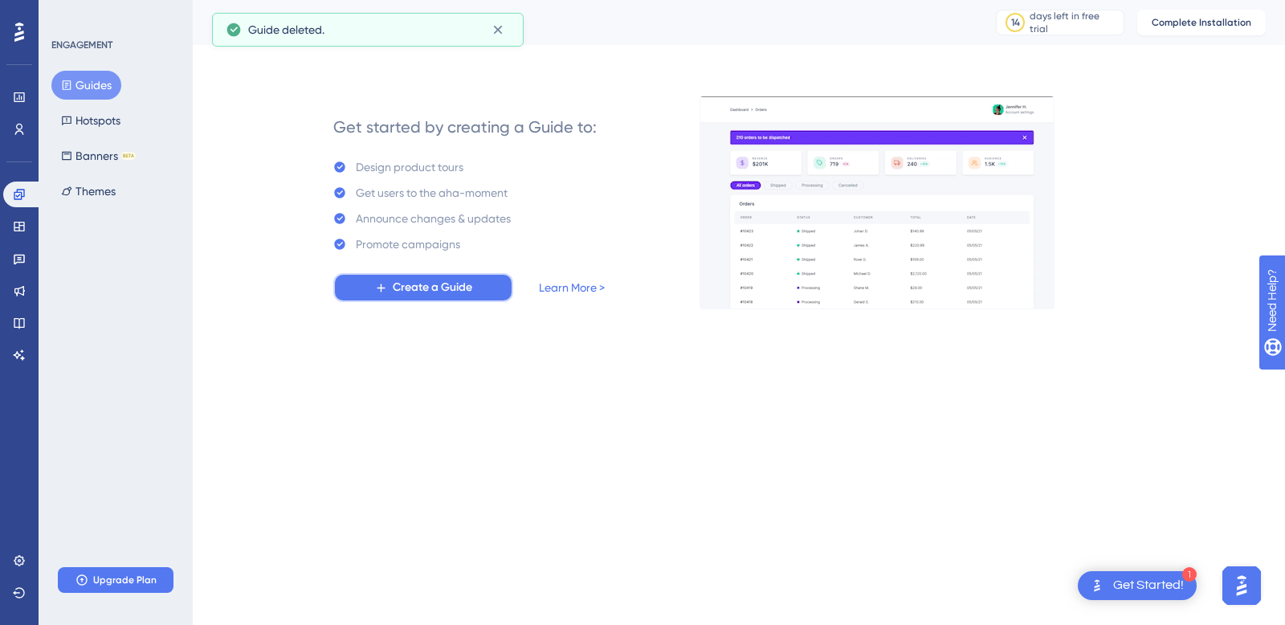
click at [456, 284] on span "Create a Guide" at bounding box center [432, 287] width 79 height 19
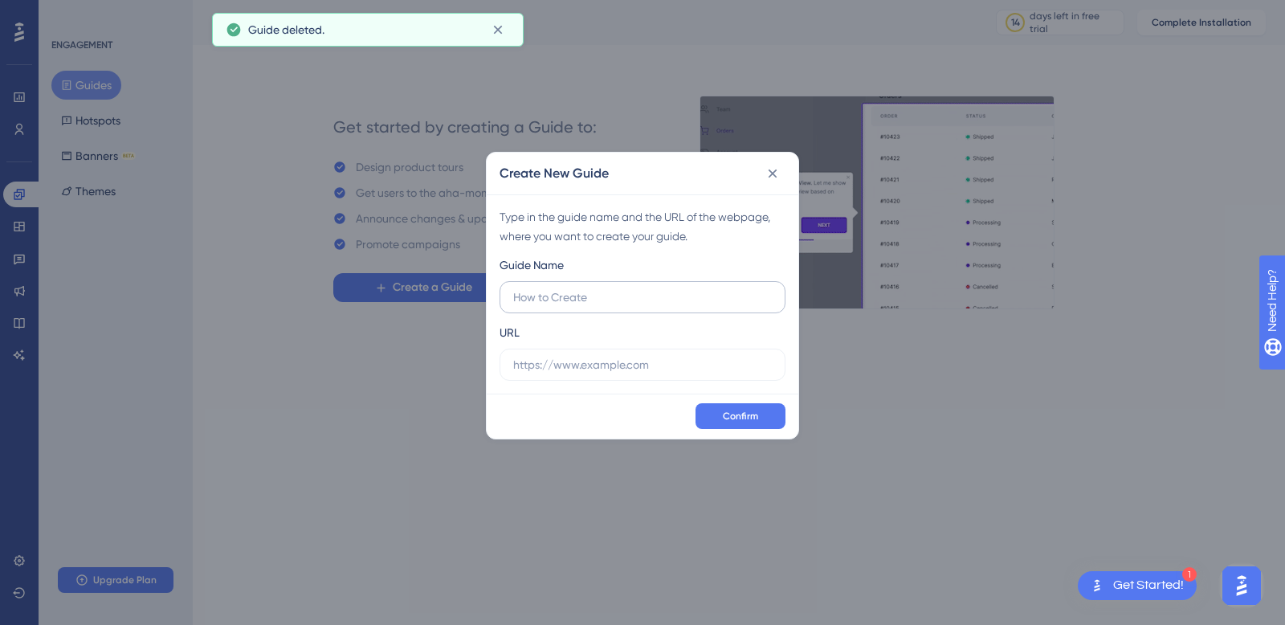
click at [573, 293] on input "text" at bounding box center [642, 297] width 259 height 18
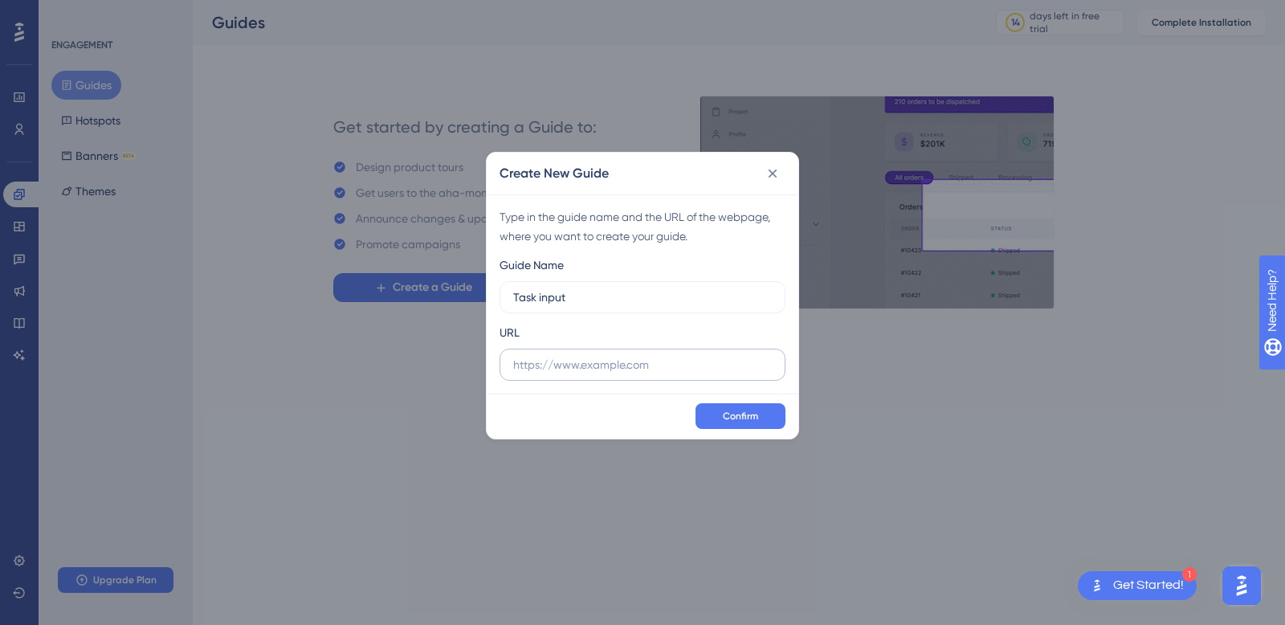
type input "Task input"
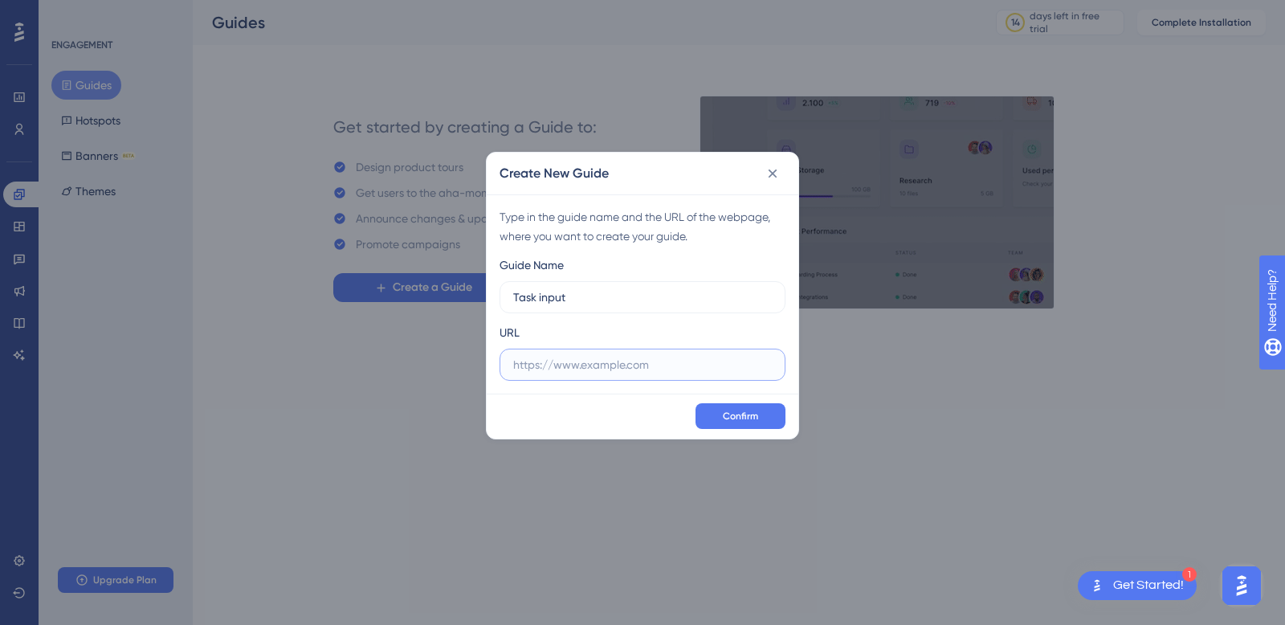
click at [681, 370] on input "text" at bounding box center [642, 365] width 259 height 18
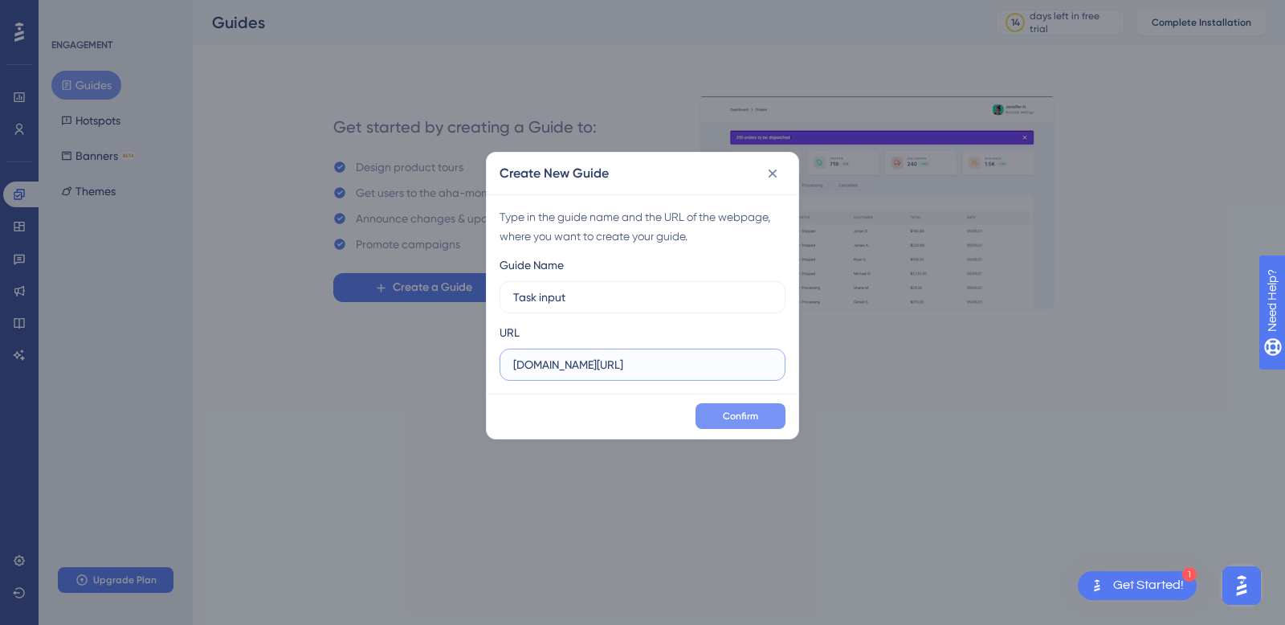
type input "app.qa.zeroe.io/measure/tasks"
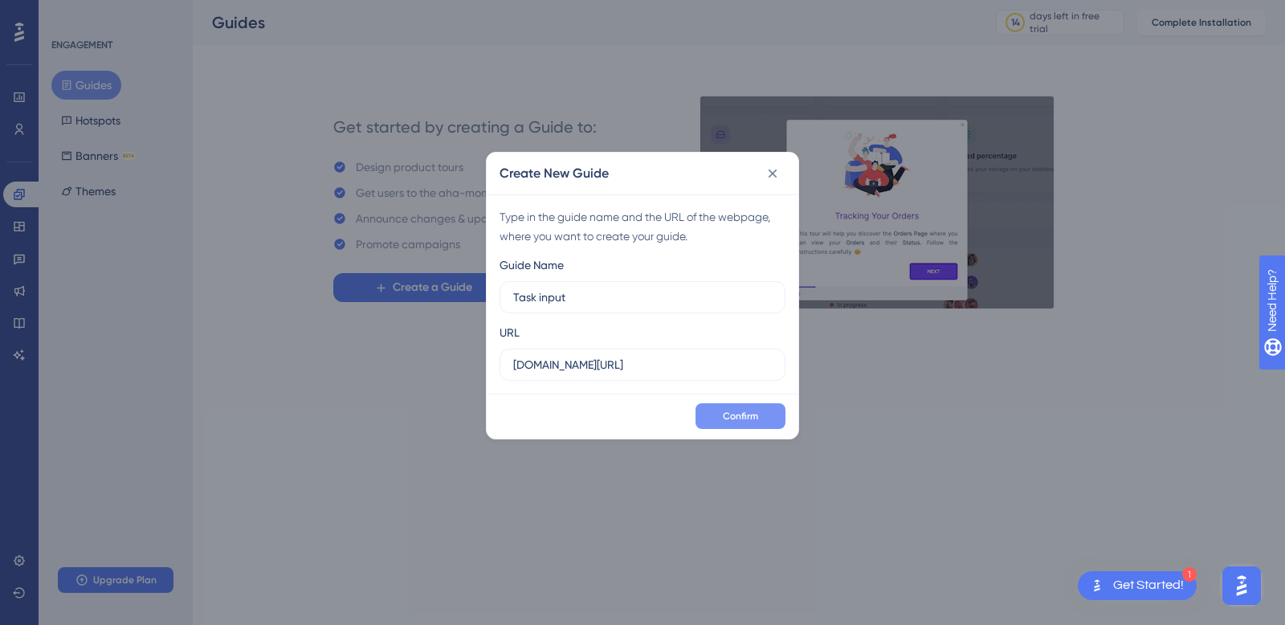
click at [735, 421] on span "Confirm" at bounding box center [740, 416] width 35 height 13
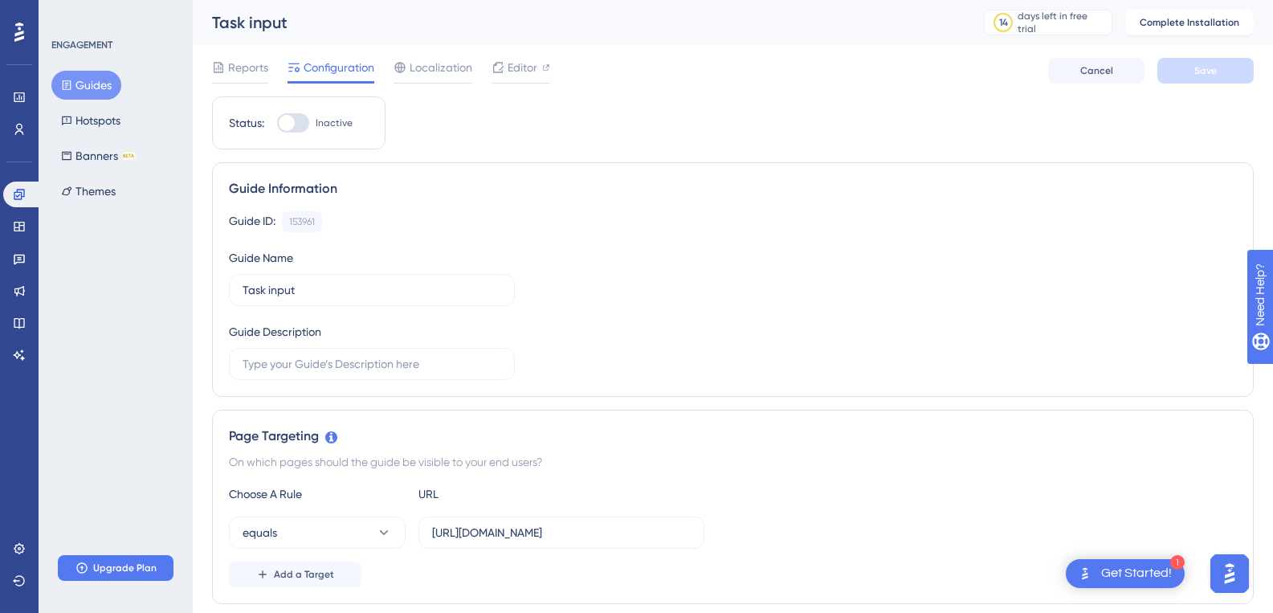
click at [99, 90] on button "Guides" at bounding box center [86, 85] width 70 height 29
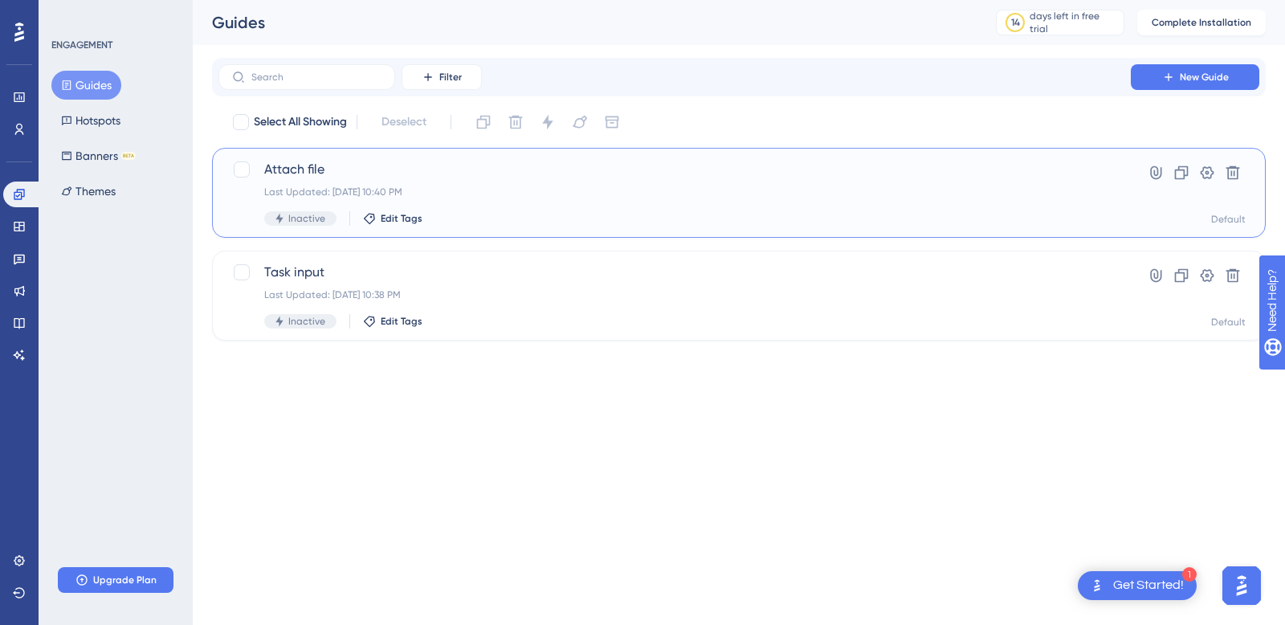
click at [411, 183] on div "Attach file Last Updated: Oct 12 2025, 10:40 PM Inactive Edit Tags" at bounding box center [674, 193] width 821 height 66
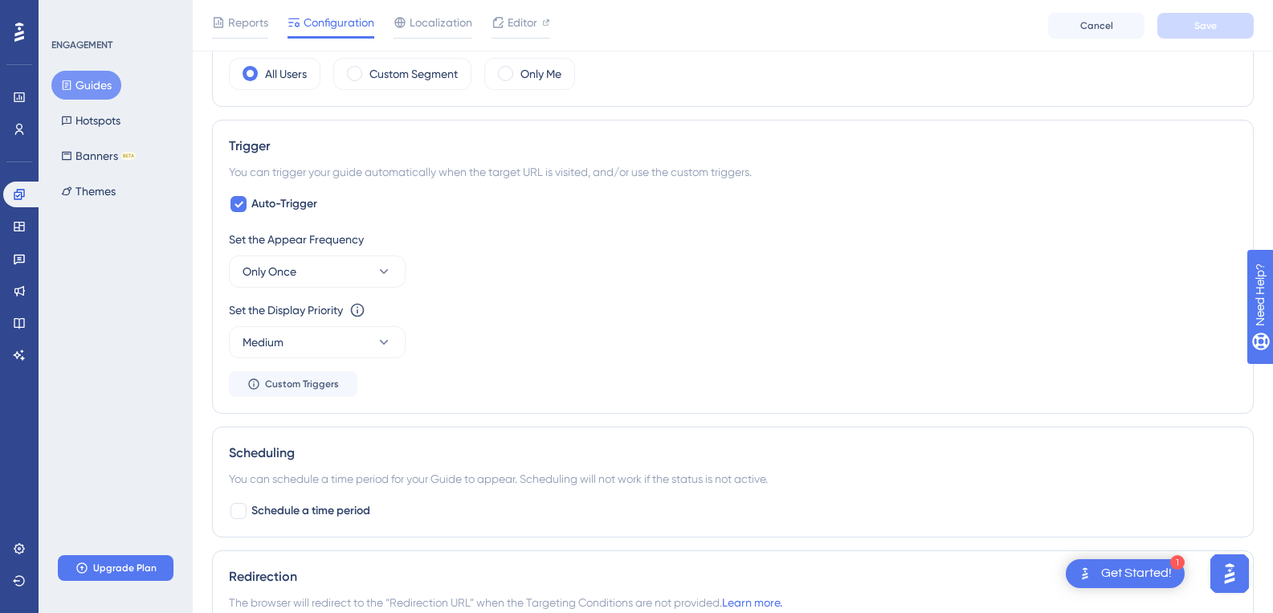
scroll to position [653, 0]
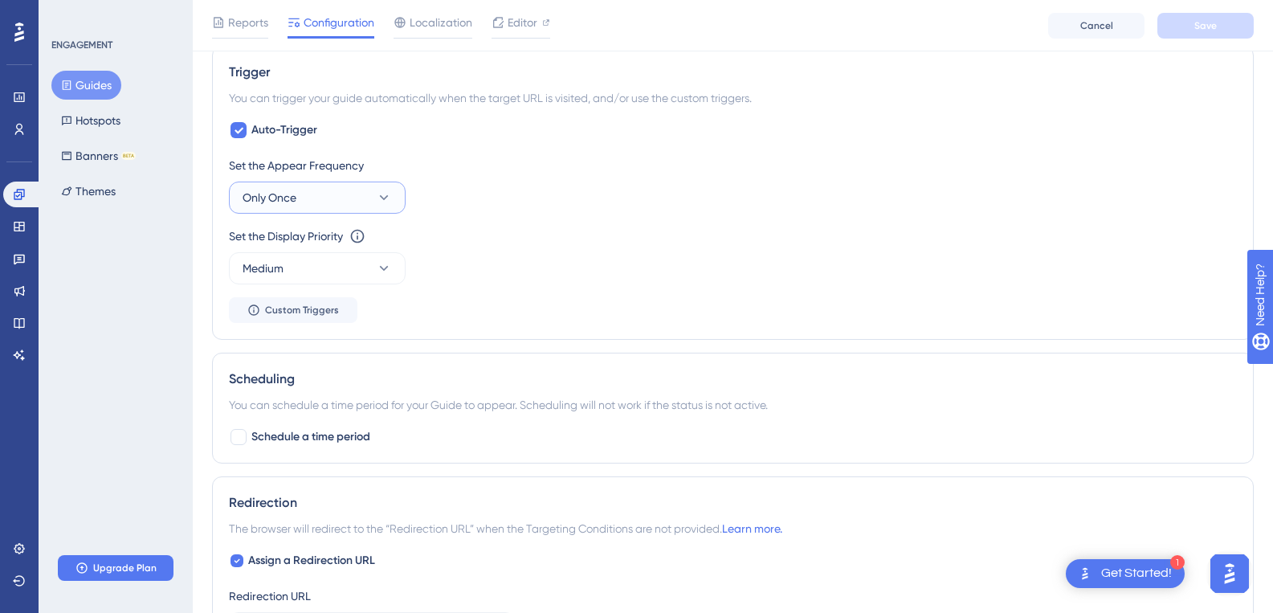
click at [324, 206] on button "Only Once" at bounding box center [317, 197] width 177 height 32
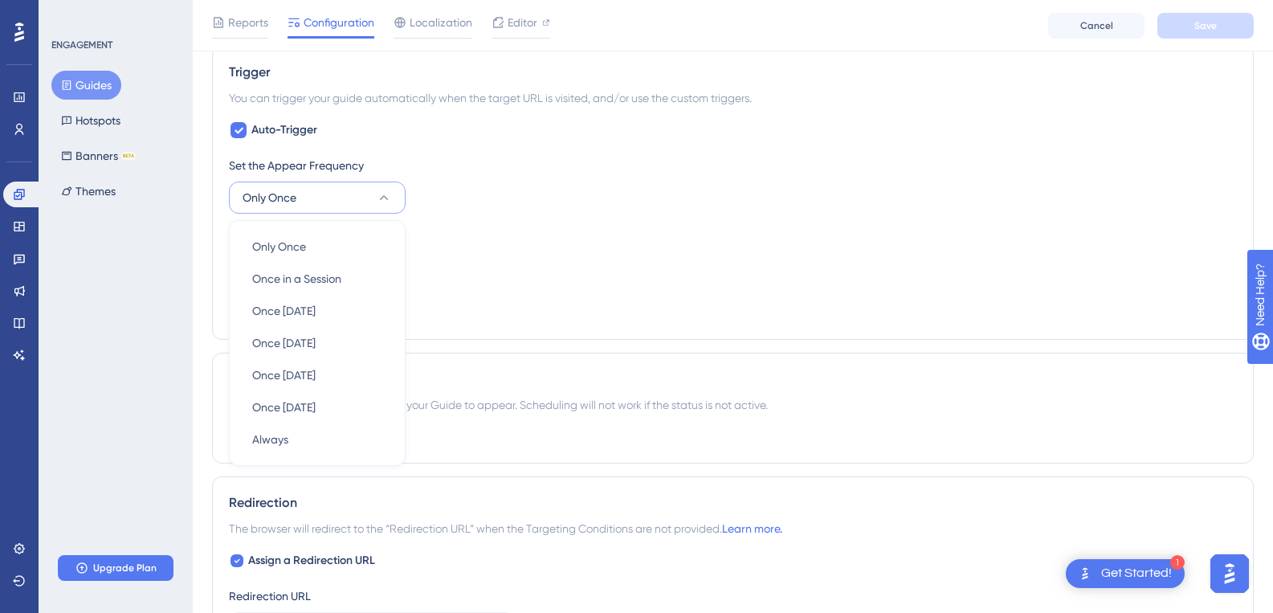
scroll to position [751, 0]
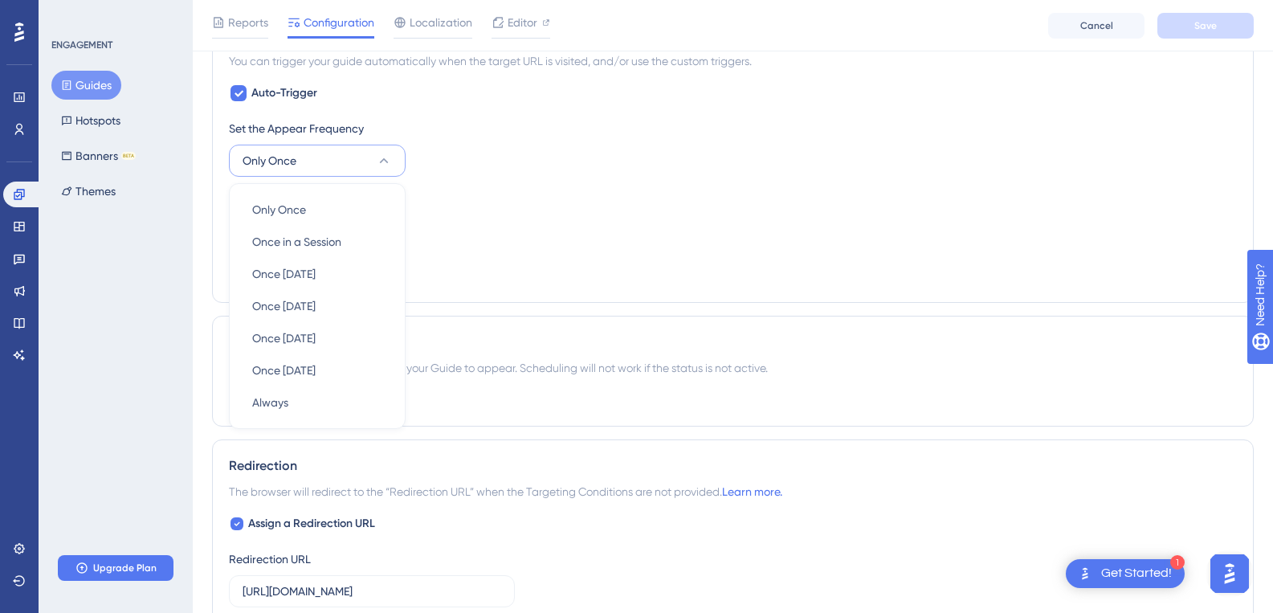
click at [495, 169] on div "Set the Appear Frequency Only Once Only Once Only Once Once in a Session Once i…" at bounding box center [733, 148] width 1008 height 58
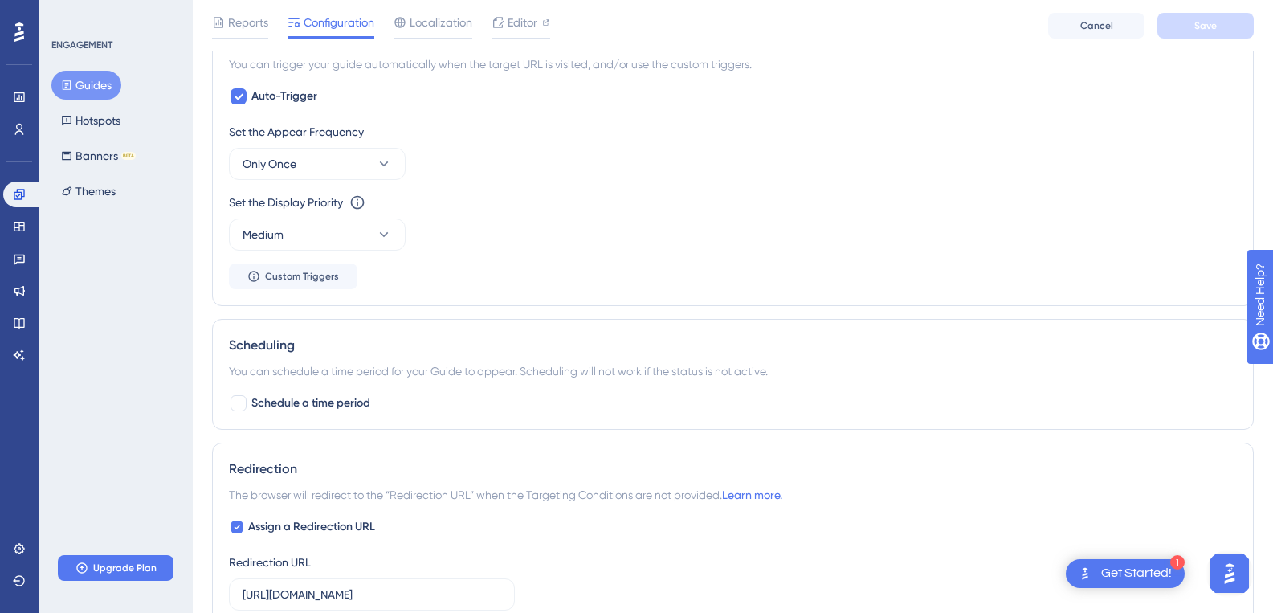
scroll to position [744, 0]
click at [304, 279] on span "Custom Triggers" at bounding box center [302, 279] width 74 height 13
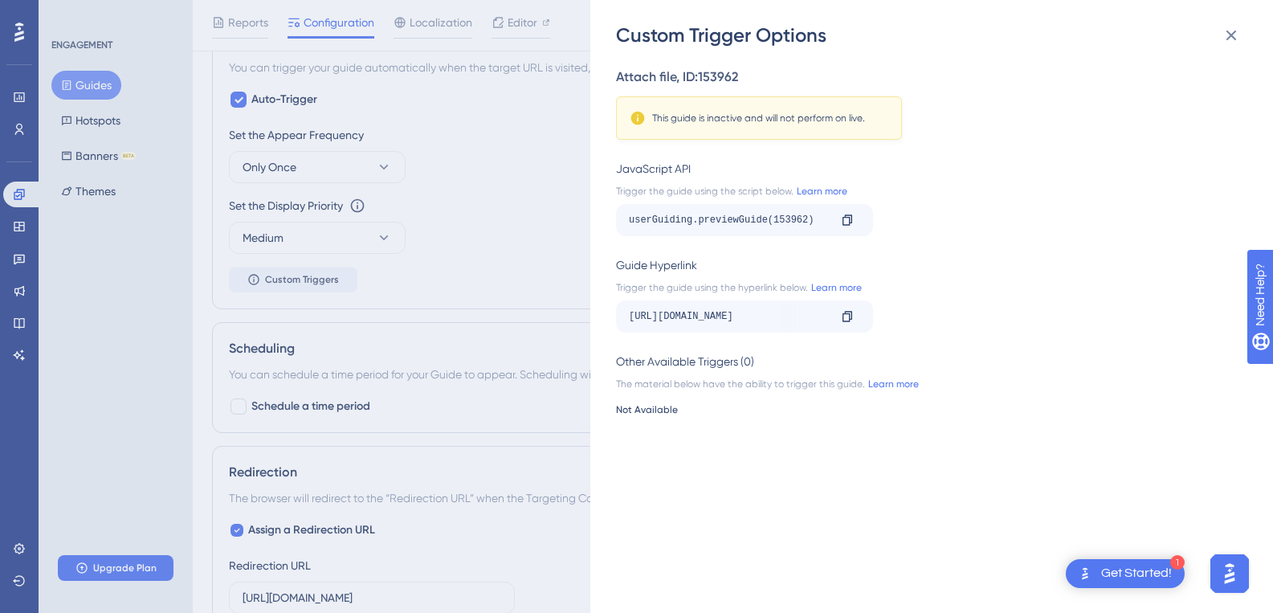
click at [463, 403] on div "Custom Trigger Options Attach file , ID: 153962 This guide is inactive and will…" at bounding box center [636, 306] width 1273 height 613
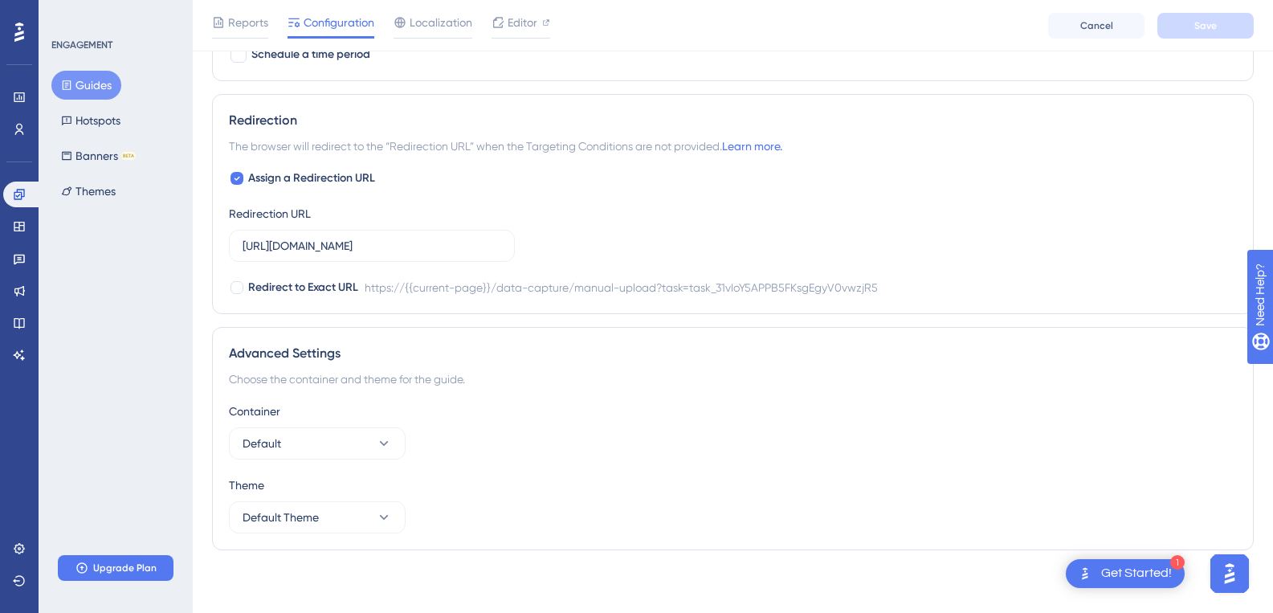
scroll to position [1098, 0]
click at [382, 437] on icon at bounding box center [384, 442] width 16 height 16
click at [561, 420] on div "Container Default Default Default" at bounding box center [733, 429] width 1008 height 58
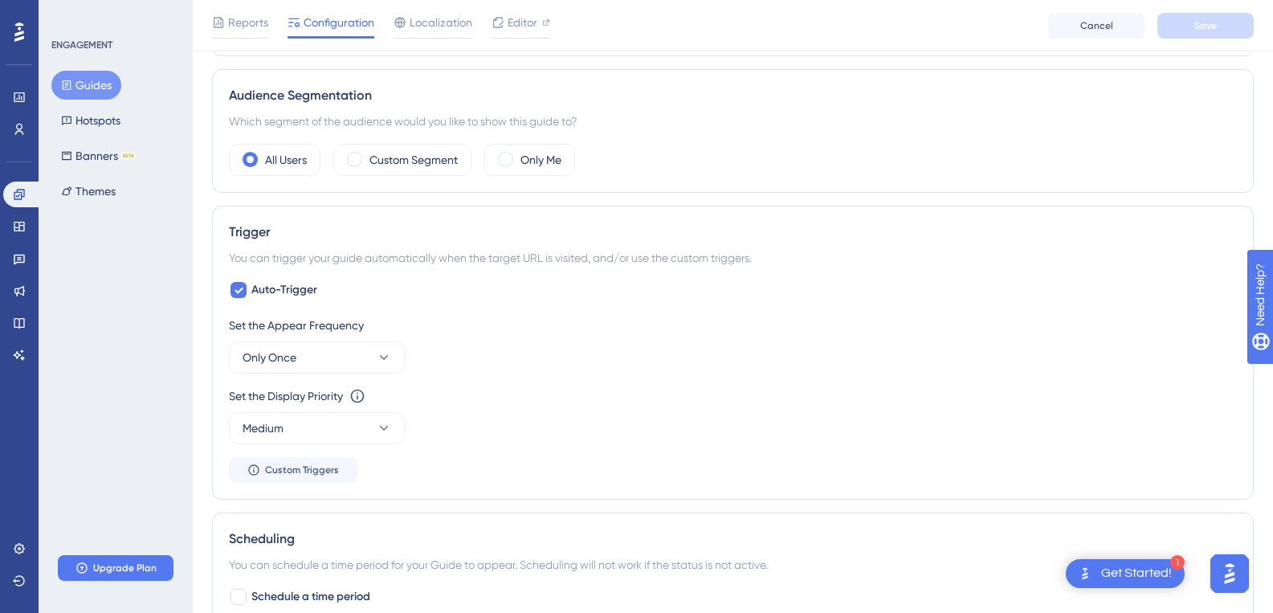
scroll to position [544, 0]
